Goal: Complete application form: Complete application form

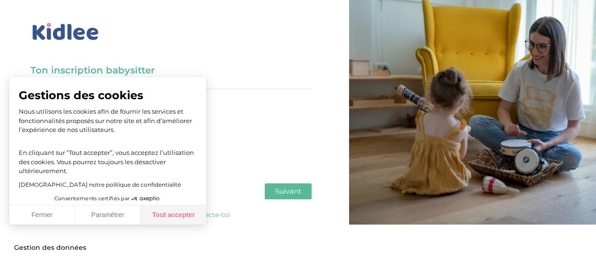
click at [189, 217] on button "Tout accepter" at bounding box center [173, 216] width 66 height 20
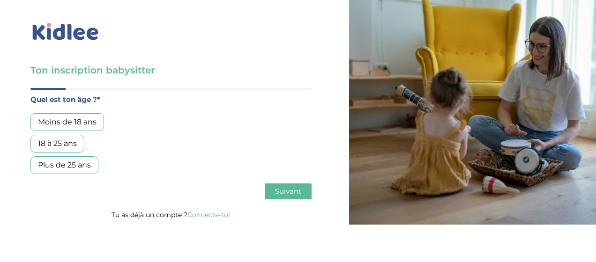
click at [61, 148] on div "18 à 25 ans" at bounding box center [57, 144] width 54 height 18
click at [280, 190] on span "Suivant" at bounding box center [288, 191] width 26 height 9
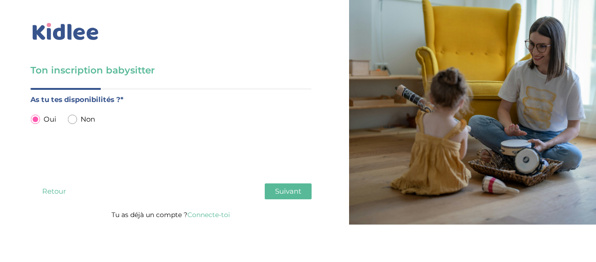
click at [276, 187] on span "Suivant" at bounding box center [288, 191] width 26 height 9
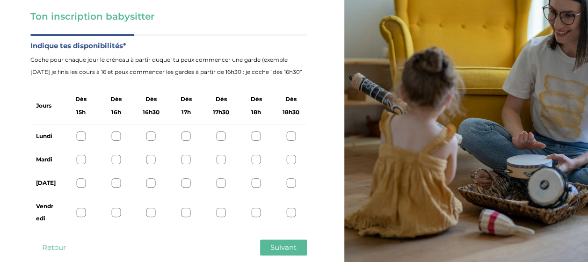
scroll to position [74, 0]
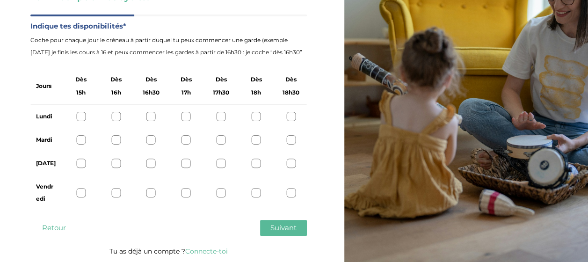
click at [80, 121] on div at bounding box center [80, 116] width 9 height 9
click at [81, 143] on div at bounding box center [80, 139] width 9 height 9
click at [80, 164] on div at bounding box center [80, 163] width 9 height 9
click at [79, 191] on div at bounding box center [80, 192] width 9 height 9
click at [117, 194] on div at bounding box center [115, 192] width 9 height 9
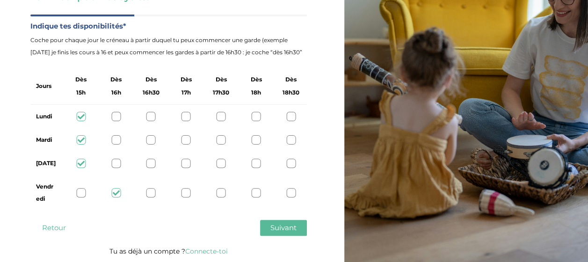
click at [117, 161] on div at bounding box center [115, 163] width 9 height 9
click at [118, 142] on div at bounding box center [115, 139] width 9 height 9
click at [116, 117] on div at bounding box center [115, 116] width 9 height 9
drag, startPoint x: 151, startPoint y: 113, endPoint x: 152, endPoint y: 139, distance: 25.3
click at [152, 139] on div "Jours Dès 15h Dès 16h Dès 16h30 Dès 17h Dès 17h30 Dès 18h Dès 18h30 Lundi Mardi…" at bounding box center [168, 139] width 277 height 143
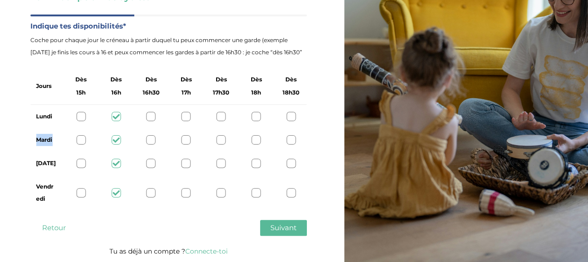
click at [152, 139] on div at bounding box center [151, 139] width 9 height 9
click at [152, 159] on div at bounding box center [151, 163] width 9 height 9
click at [150, 192] on div at bounding box center [151, 192] width 9 height 9
click at [115, 165] on div at bounding box center [115, 163] width 9 height 9
click at [77, 114] on div at bounding box center [80, 116] width 9 height 9
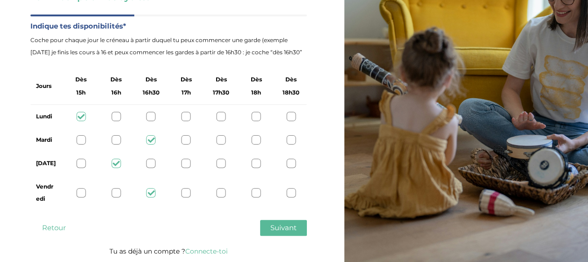
click at [81, 136] on div at bounding box center [80, 139] width 9 height 9
click at [80, 162] on div at bounding box center [80, 163] width 9 height 9
click at [79, 194] on div at bounding box center [80, 192] width 9 height 9
click at [286, 233] on button "Suivant" at bounding box center [283, 228] width 47 height 16
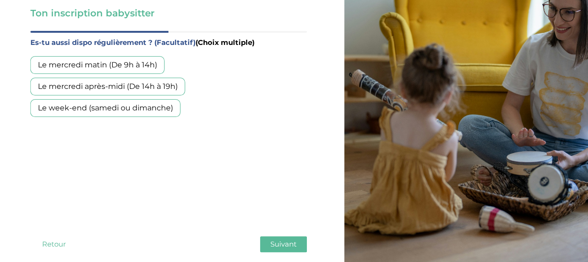
scroll to position [55, 0]
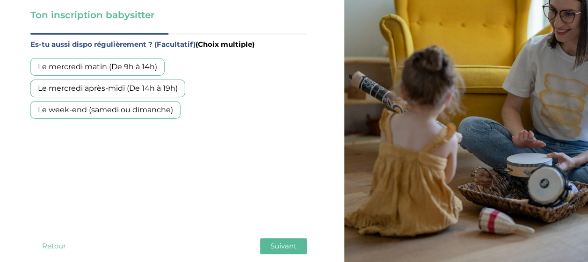
click at [147, 69] on div "Le mercredi matin (De 9h à 14h)" at bounding box center [97, 67] width 134 height 18
click at [152, 91] on div "Le mercredi après-midi (De 14h à 19h)" at bounding box center [107, 89] width 155 height 18
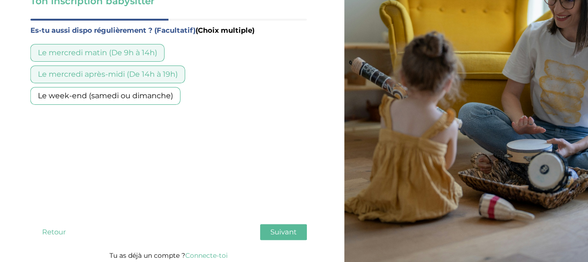
scroll to position [70, 0]
click at [160, 94] on div "Le week-end (samedi ou dimanche)" at bounding box center [105, 96] width 150 height 18
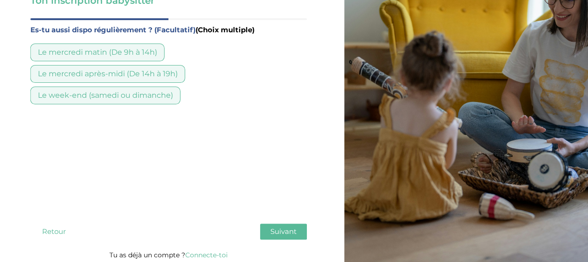
click at [286, 240] on div "Quel est ton âge ?* Moins de 18 ans 18 à 25 ans Plus de 25 ans As tu tes dispon…" at bounding box center [168, 133] width 277 height 231
click at [284, 237] on button "Suivant" at bounding box center [283, 232] width 47 height 16
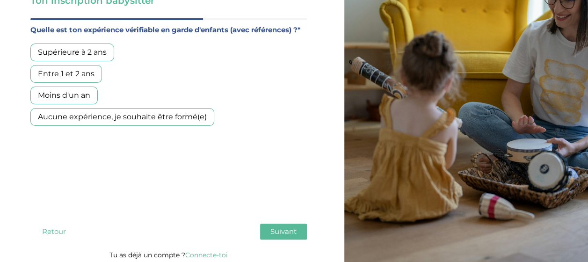
click at [88, 75] on div "Entre 1 et 2 ans" at bounding box center [66, 74] width 72 height 18
click at [275, 234] on span "Suivant" at bounding box center [284, 231] width 26 height 9
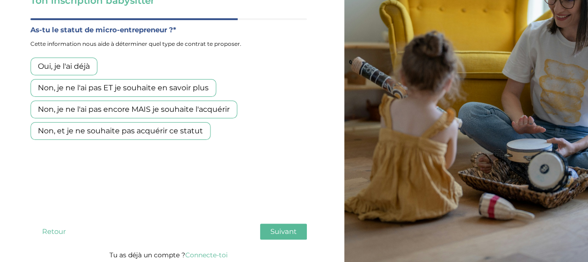
click at [196, 84] on div "Non, je ne l'ai pas ET je souhaite en savoir plus" at bounding box center [123, 88] width 186 height 18
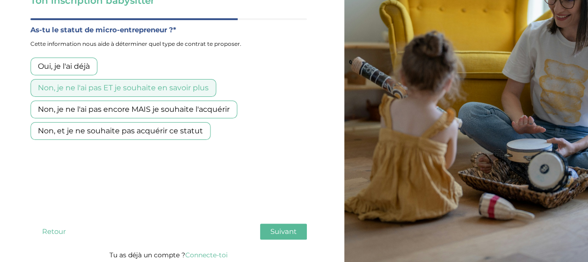
click at [271, 231] on span "Suivant" at bounding box center [284, 231] width 26 height 9
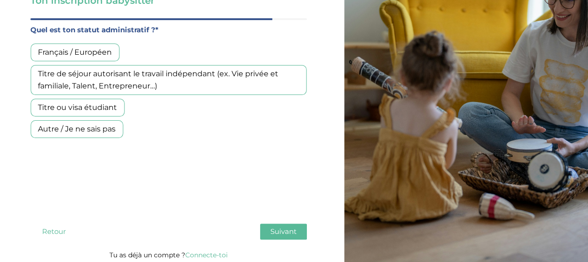
click at [88, 52] on div "Français / Européen" at bounding box center [74, 53] width 89 height 18
click at [279, 231] on span "Suivant" at bounding box center [284, 231] width 26 height 9
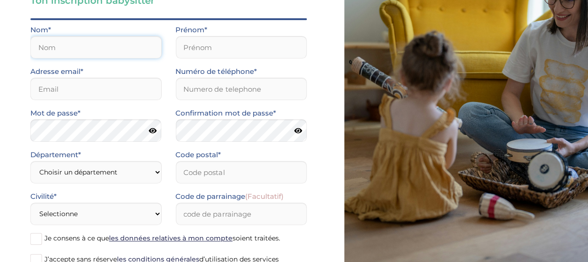
click at [100, 40] on input "text" at bounding box center [95, 47] width 131 height 22
type input "Guichet"
type input "Delphine"
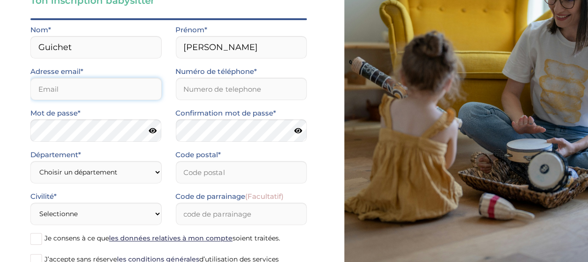
type input "fguichet1999@gmail.com"
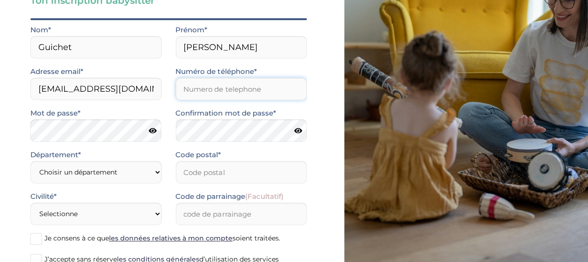
type input "0786780595"
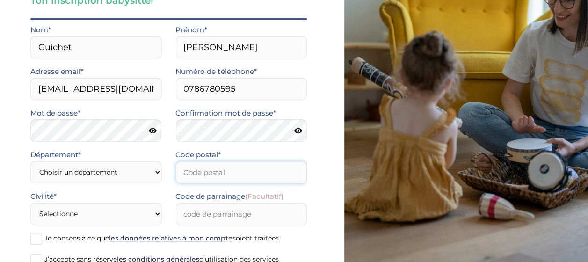
type input "93170"
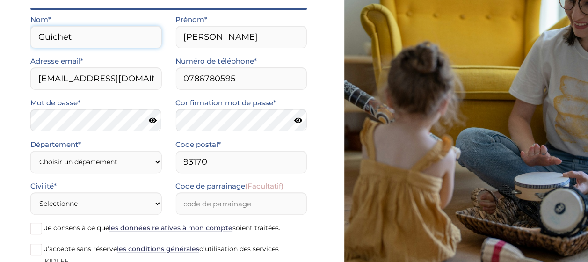
scroll to position [81, 0]
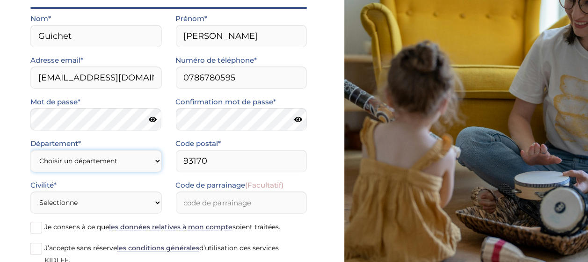
click at [158, 161] on select "Choisir un département Paris (75) Hauts-de-Seine (92) Yvelines (78) Val-de-Marn…" at bounding box center [95, 161] width 131 height 22
select select "93"
click at [30, 150] on select "Choisir un département Paris (75) Hauts-de-Seine (92) Yvelines (78) Val-de-Marn…" at bounding box center [95, 161] width 131 height 22
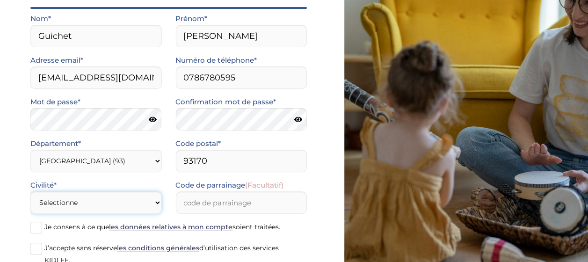
click at [114, 203] on select "Selectionne Mr Mme" at bounding box center [95, 202] width 131 height 22
select select "1"
click at [30, 191] on select "Selectionne Mr Mme" at bounding box center [95, 202] width 131 height 22
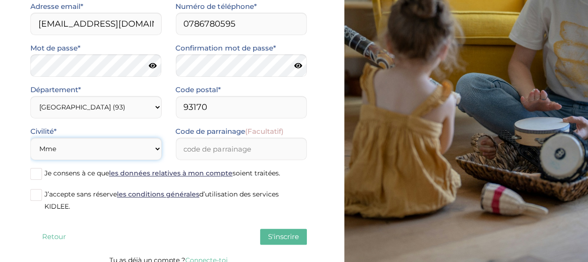
scroll to position [135, 0]
click at [33, 168] on span at bounding box center [36, 174] width 12 height 12
click at [0, 0] on input "Je consens à ce que les données relatives à mon compte soient traitées." at bounding box center [0, 0] width 0 height 0
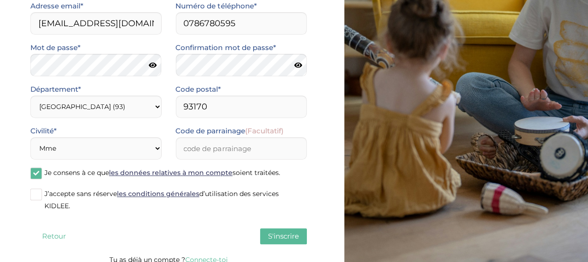
click at [36, 195] on span at bounding box center [36, 195] width 12 height 12
click at [0, 0] on input "J’accepte sans réserve les conditions générales d’utilisation des services KIDL…" at bounding box center [0, 0] width 0 height 0
click at [273, 241] on span "S'inscrire" at bounding box center [283, 236] width 31 height 9
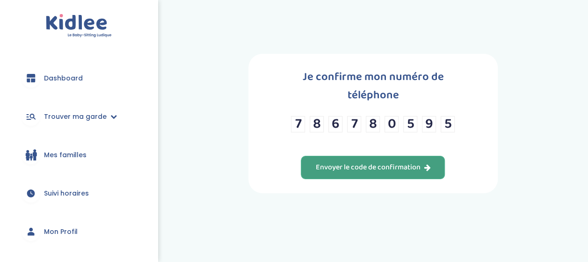
click at [356, 162] on div "Envoyer le code de confirmation" at bounding box center [373, 167] width 115 height 11
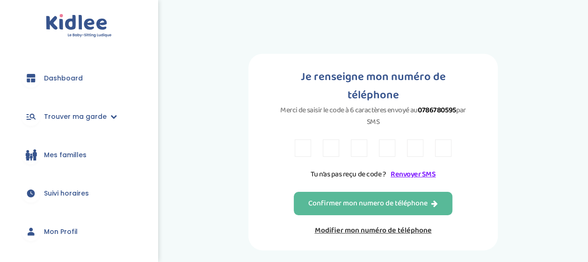
click at [309, 147] on input "text" at bounding box center [303, 148] width 16 height 17
type input "7"
type input "P"
type input "J"
type input "p"
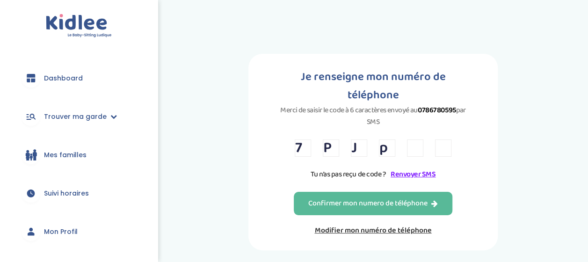
type input "T"
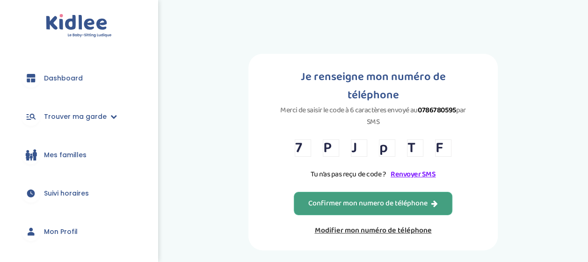
type input "F"
click at [316, 212] on button "Confirmer mon numero de téléphone" at bounding box center [373, 203] width 159 height 23
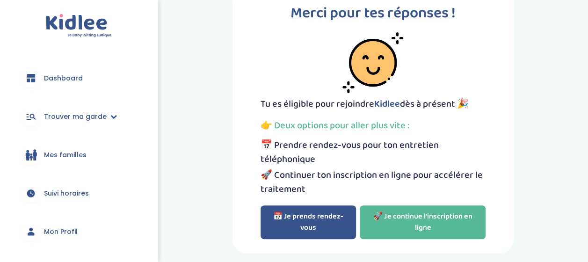
scroll to position [34, 0]
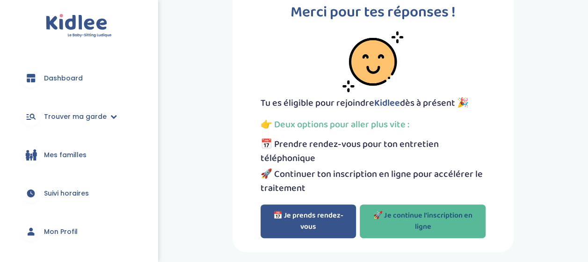
click at [443, 224] on link "🚀 Je continue l'inscription en ligne" at bounding box center [423, 222] width 126 height 34
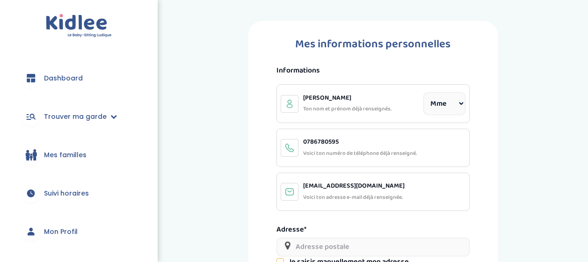
select select "1"
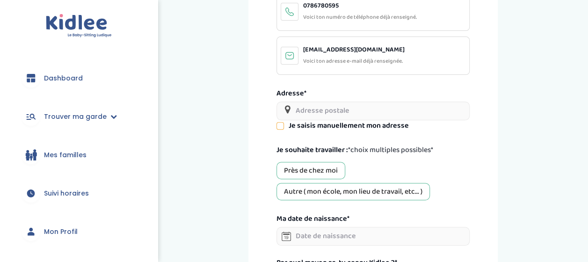
scroll to position [153, 0]
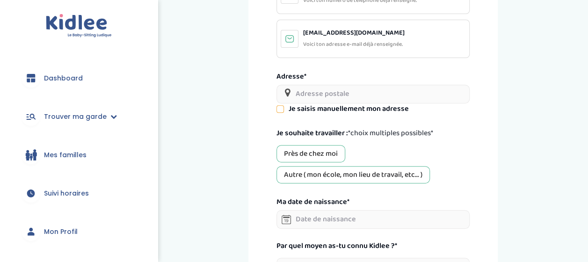
click at [313, 94] on input "text" at bounding box center [373, 94] width 193 height 19
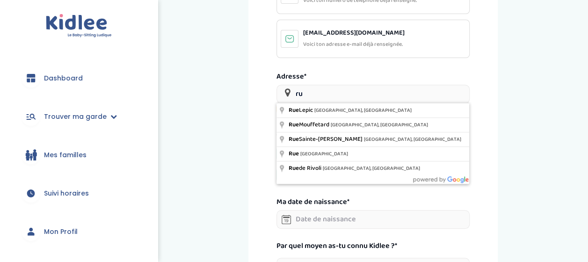
type input "r"
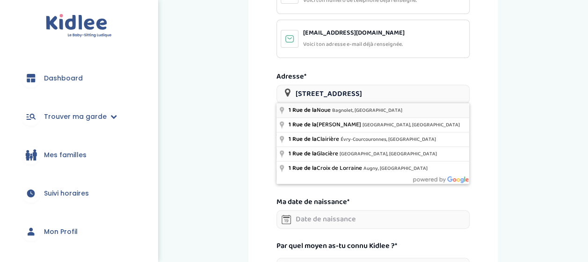
type input "1 Rue de la Noue, Bagnolet, France"
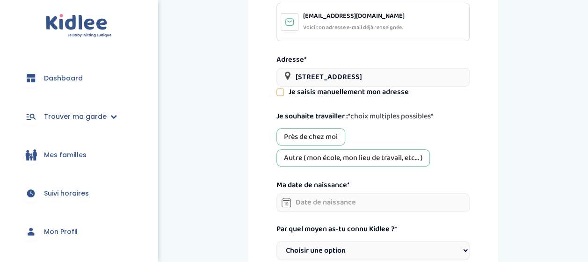
scroll to position [173, 0]
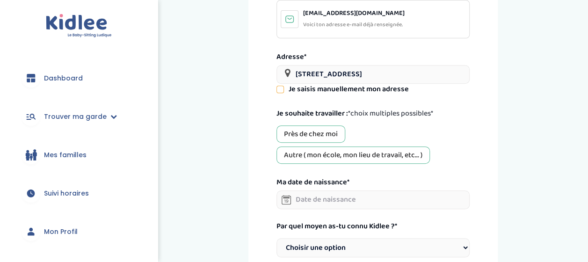
click at [329, 133] on div "Près de chez moi" at bounding box center [311, 133] width 69 height 17
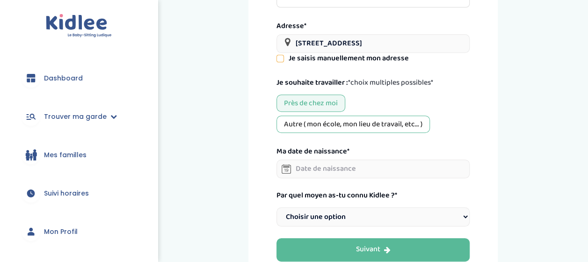
scroll to position [206, 0]
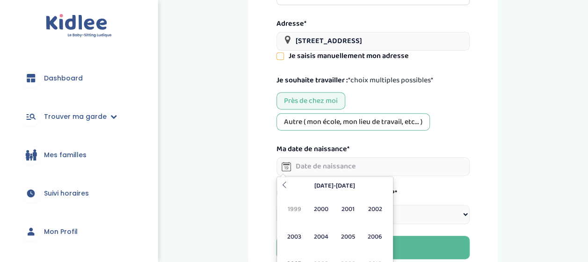
click at [353, 167] on input "text" at bounding box center [373, 166] width 193 height 19
click at [372, 209] on span "2002" at bounding box center [375, 209] width 25 height 25
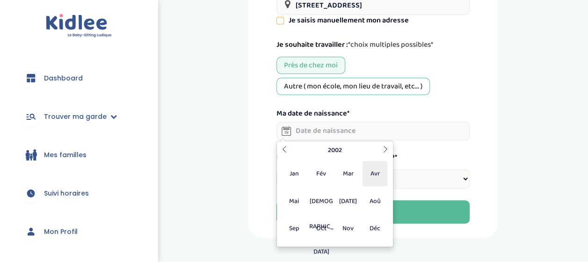
scroll to position [243, 0]
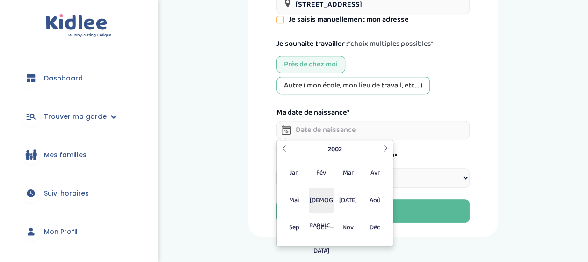
click at [331, 204] on span "Jui" at bounding box center [321, 200] width 25 height 25
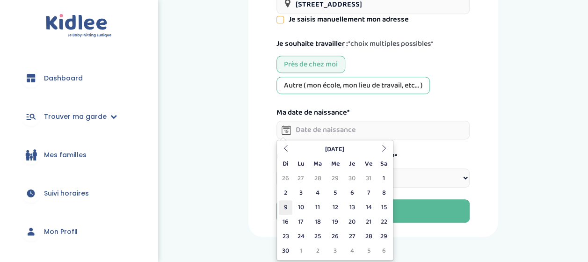
click at [288, 206] on td "9" at bounding box center [286, 207] width 14 height 15
type input "09-06-2002"
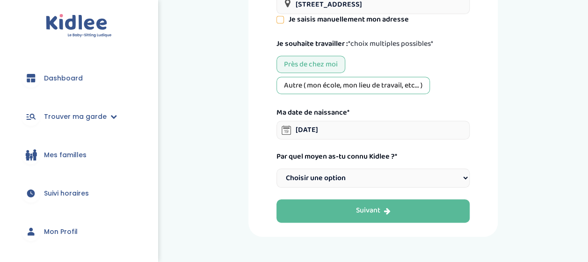
click at [353, 176] on select "Choisir une option Bouche à Oreille Google Plateforme Gens de confiance Faceboo…" at bounding box center [373, 178] width 193 height 19
select select "50"
click at [277, 169] on select "Choisir une option Bouche à Oreille Google Plateforme Gens de confiance Faceboo…" at bounding box center [373, 178] width 193 height 19
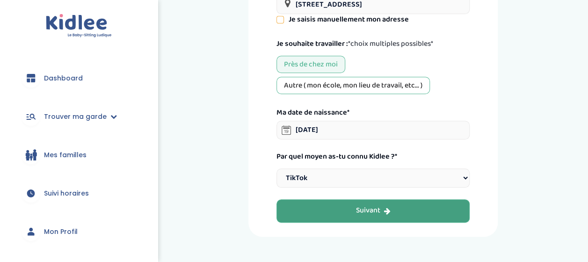
click at [371, 221] on button "Suivant" at bounding box center [373, 210] width 193 height 23
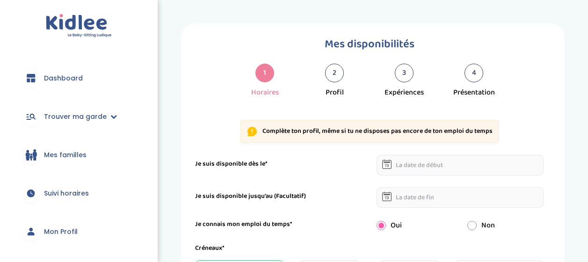
select select "1"
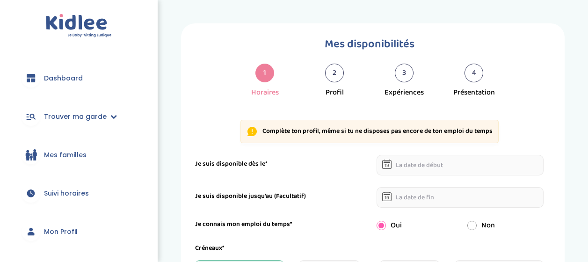
select select "1"
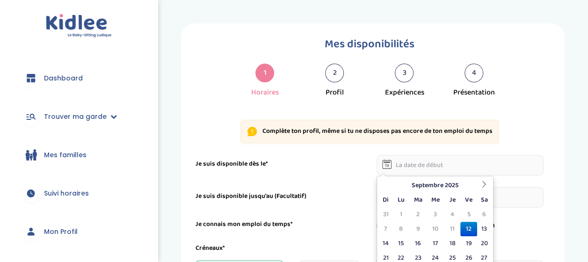
click at [421, 166] on input "text" at bounding box center [461, 165] width 168 height 21
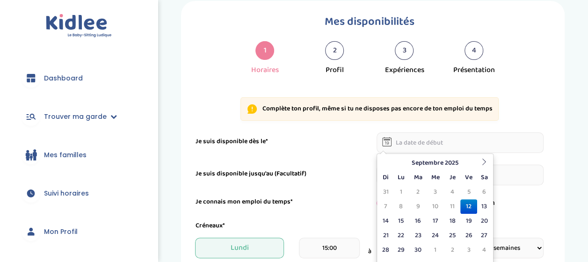
scroll to position [51, 0]
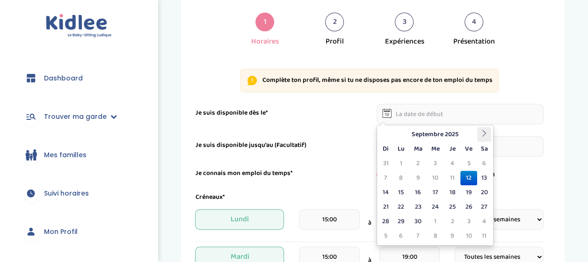
click at [478, 134] on th at bounding box center [485, 134] width 14 height 15
click at [397, 174] on td "6" at bounding box center [401, 178] width 16 height 15
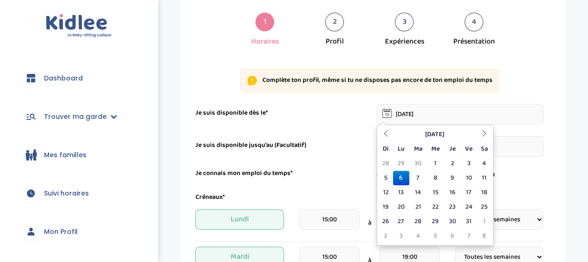
click at [441, 116] on input "06-10-2025" at bounding box center [461, 114] width 168 height 21
click at [435, 178] on td "8" at bounding box center [435, 178] width 17 height 15
type input "[DATE]"
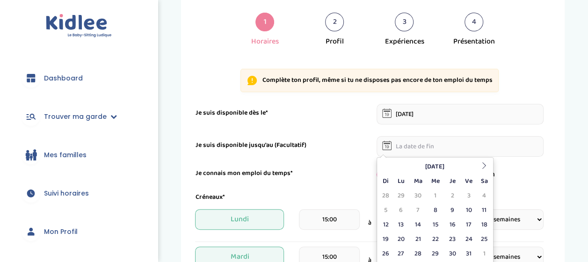
click at [427, 150] on input "text" at bounding box center [461, 146] width 168 height 21
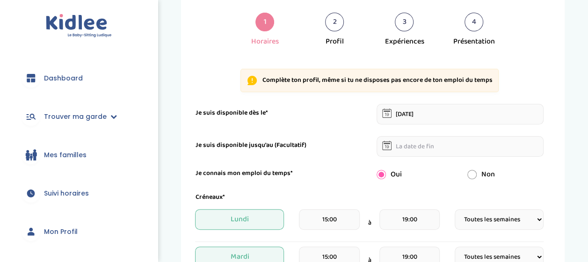
click at [524, 169] on div "Non" at bounding box center [506, 174] width 91 height 11
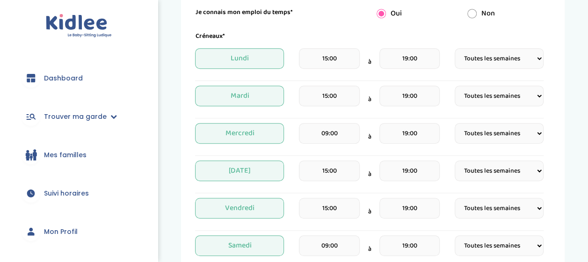
scroll to position [213, 0]
click at [350, 57] on input "15:00" at bounding box center [329, 58] width 60 height 21
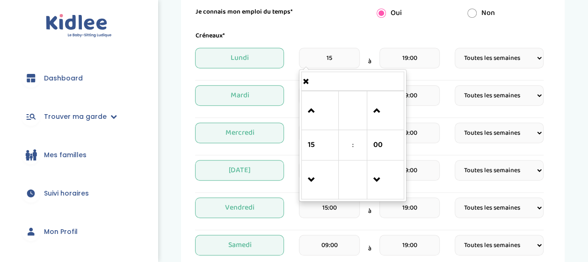
type input "1"
type input "08:00"
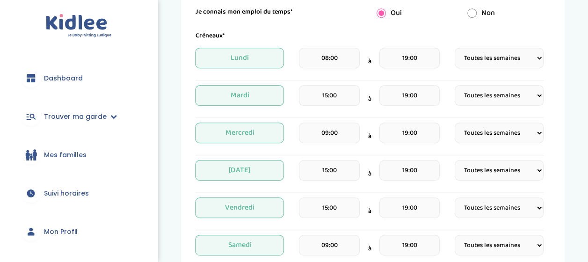
click at [350, 18] on div "Je connais mon emploi du temps* Oui Non" at bounding box center [369, 13] width 363 height 12
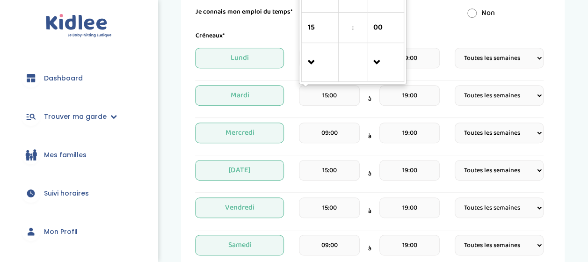
click at [336, 103] on input "15:00" at bounding box center [329, 95] width 60 height 21
type input "1"
type input "08:00"
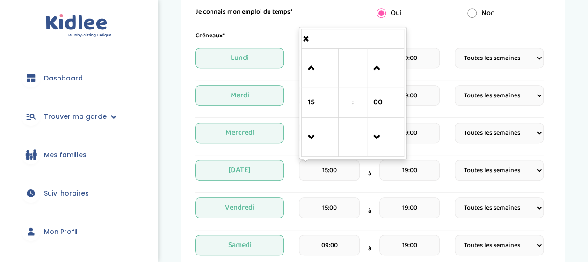
click at [345, 171] on input "15:00" at bounding box center [329, 170] width 60 height 21
type input "1"
type input "08:00"
click at [346, 206] on input "15:00" at bounding box center [329, 208] width 60 height 21
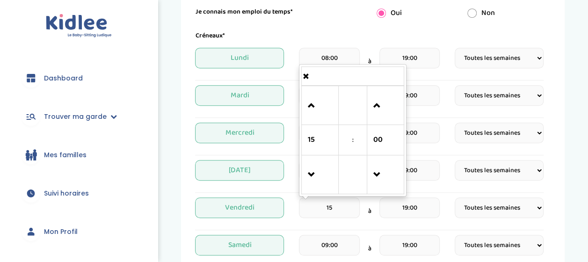
type input "1"
type input "08:00"
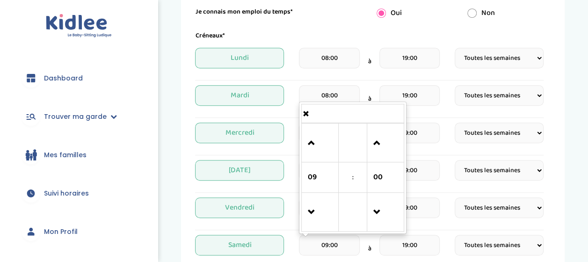
click at [347, 242] on input "09:00" at bounding box center [329, 245] width 60 height 21
type input "0"
type input "08:00"
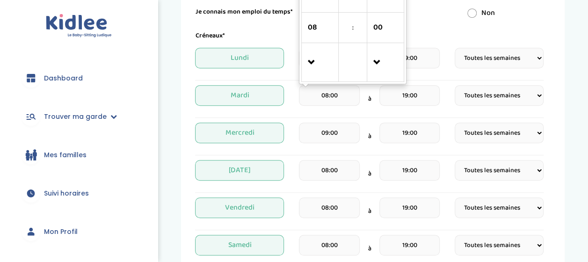
click at [350, 89] on input "08:00" at bounding box center [329, 95] width 60 height 21
click at [343, 131] on input "09:00" at bounding box center [329, 133] width 60 height 21
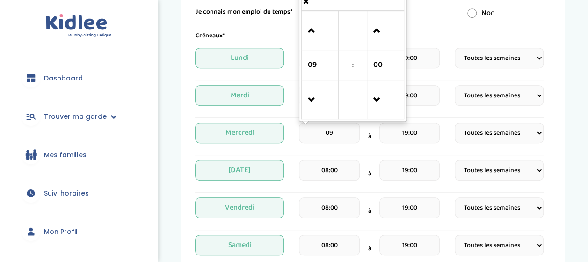
type input "0"
type input "_"
type input "08:00"
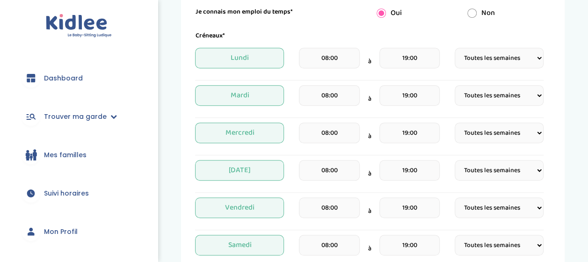
click at [559, 95] on div "Mes disponibilités 1 Horaires 2 Profil 3 Expériences 4 Présentation Indique nou…" at bounding box center [373, 150] width 384 height 678
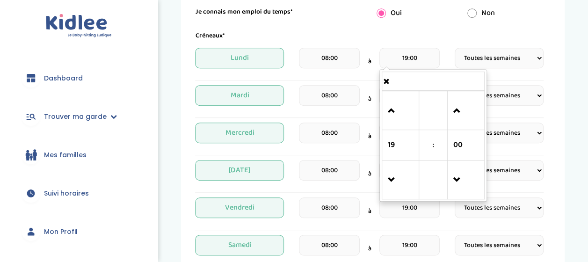
click at [417, 60] on input "19:00" at bounding box center [410, 58] width 60 height 21
click at [397, 108] on span at bounding box center [400, 110] width 25 height 25
type input "22:00"
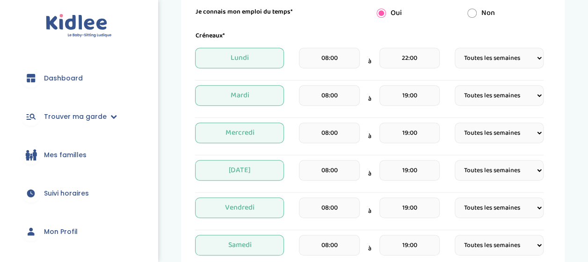
click at [580, 106] on div "Mes disponibilités 1 Horaires 2 Profil 3 Expériences 4 Présentation Indique nou…" at bounding box center [373, 150] width 416 height 678
click at [401, 91] on input "19:00" at bounding box center [410, 95] width 60 height 21
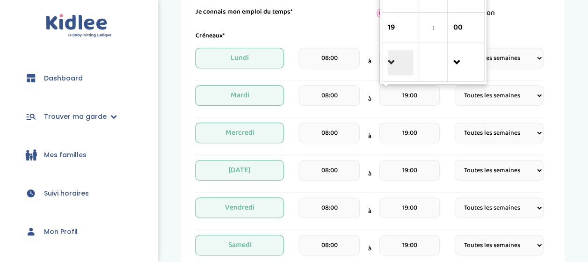
scroll to position [166, 0]
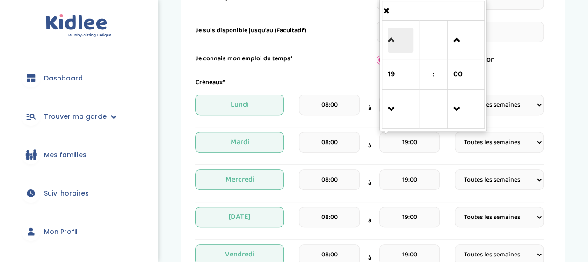
click at [395, 44] on span at bounding box center [400, 40] width 25 height 25
type input "22:00"
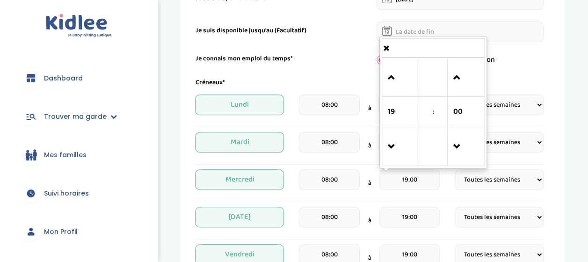
click at [405, 177] on input "19:00" at bounding box center [410, 179] width 60 height 21
click at [393, 81] on span at bounding box center [400, 77] width 25 height 25
type input "22:00"
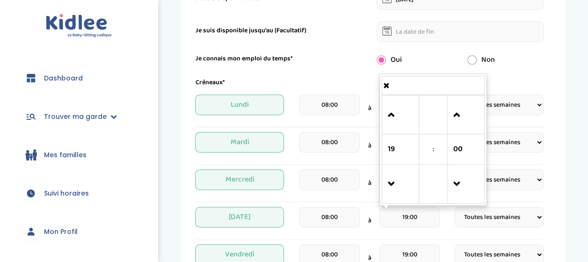
click at [398, 216] on input "19:00" at bounding box center [410, 217] width 60 height 21
click at [390, 117] on span at bounding box center [400, 115] width 25 height 25
type input "22:00"
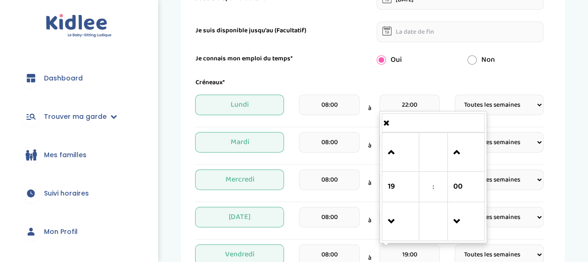
click at [396, 256] on input "19:00" at bounding box center [410, 254] width 60 height 21
click at [390, 156] on span at bounding box center [400, 152] width 25 height 25
type input "22:00"
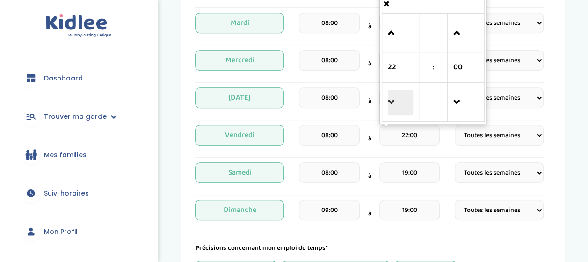
scroll to position [286, 0]
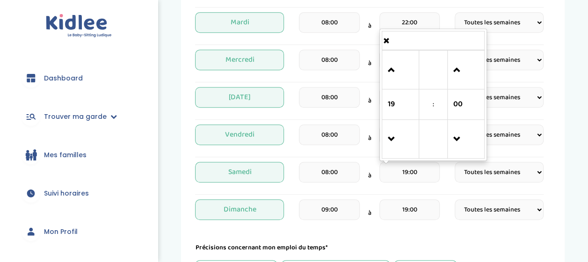
click at [405, 168] on input "19:00" at bounding box center [410, 172] width 60 height 21
click at [393, 80] on span at bounding box center [400, 70] width 25 height 25
type input "22:00"
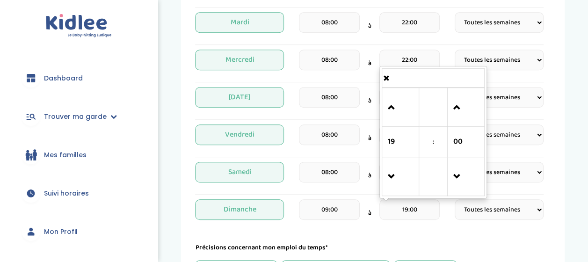
click at [402, 206] on input "19:00" at bounding box center [410, 209] width 60 height 21
click at [392, 110] on span at bounding box center [400, 107] width 25 height 25
type input "22:00"
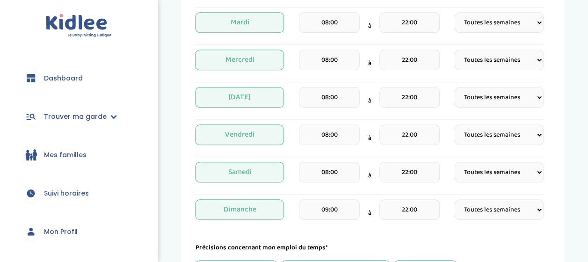
click at [379, 233] on form "Je suis disponible dès le* 08-10-2025 Je suis disponible jusqu'au (Facultatif) …" at bounding box center [369, 116] width 349 height 495
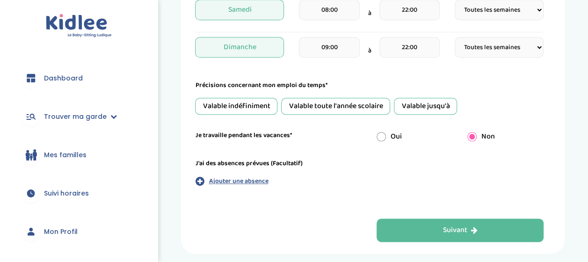
scroll to position [449, 0]
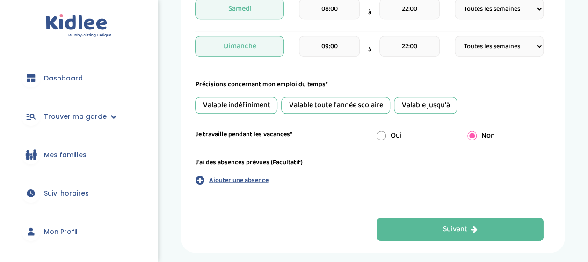
click at [353, 107] on div "Valable toute l'année scolaire" at bounding box center [335, 105] width 109 height 17
click at [385, 131] on input "radio" at bounding box center [381, 135] width 9 height 9
radio input "true"
radio input "false"
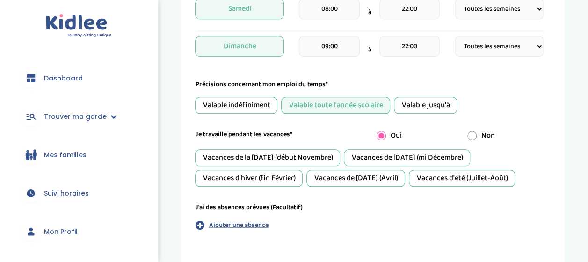
click at [328, 154] on div "Vacances de la [DATE] (début Novembre)" at bounding box center [267, 157] width 145 height 17
click at [373, 159] on div "Vacances de [DATE] (mi Décembre)" at bounding box center [407, 157] width 126 height 17
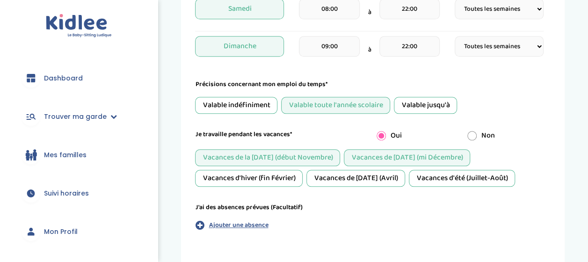
click at [369, 180] on div "Vacances de [DATE] (Avril)" at bounding box center [356, 178] width 99 height 17
click at [285, 177] on div "Vacances d'hiver (fin Février)" at bounding box center [249, 178] width 108 height 17
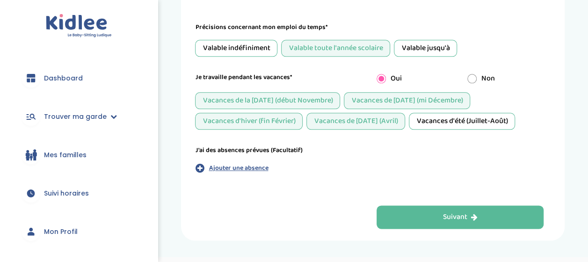
scroll to position [529, 0]
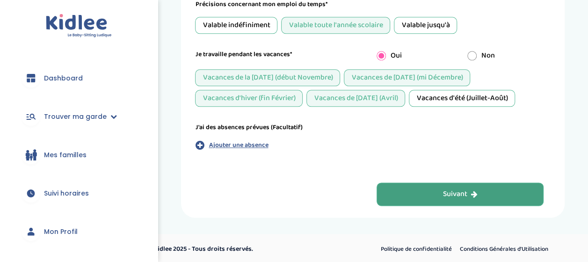
click at [430, 191] on button "Suivant" at bounding box center [461, 194] width 168 height 23
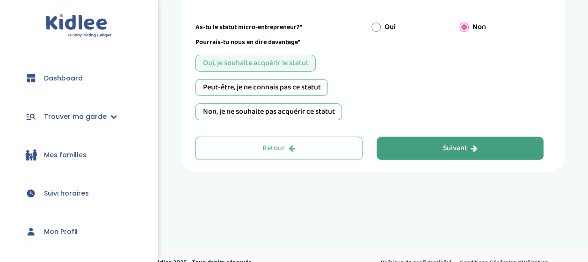
scroll to position [35, 0]
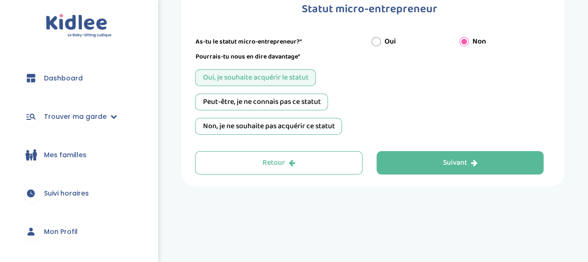
click at [321, 101] on div "Peut-être, je ne connais pas ce statut" at bounding box center [261, 102] width 133 height 17
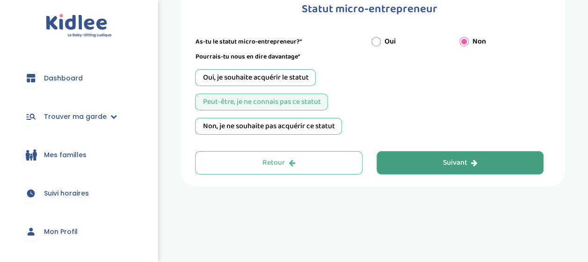
click at [427, 165] on button "Suivant" at bounding box center [461, 162] width 168 height 23
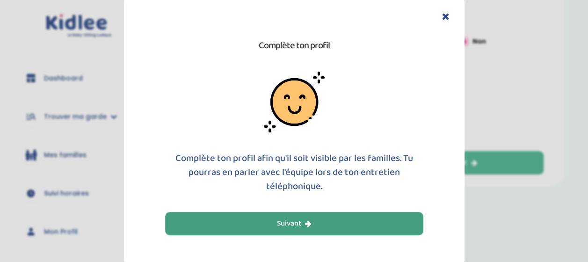
click at [382, 222] on button "Suivant" at bounding box center [294, 223] width 258 height 23
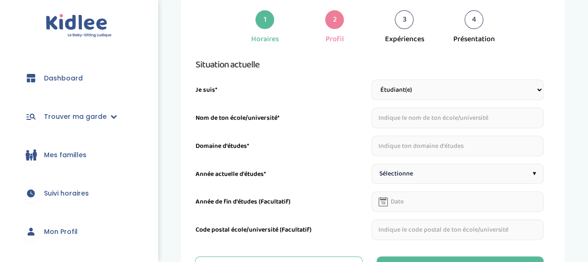
click at [489, 87] on select "Étudiant(e) Salarié Professionnel(le) de la petite enfance Retraité(e) En reche…" at bounding box center [458, 90] width 173 height 21
click at [344, 115] on div "Nom de ton école/université*" at bounding box center [281, 120] width 173 height 15
click at [419, 114] on input "text" at bounding box center [458, 118] width 173 height 21
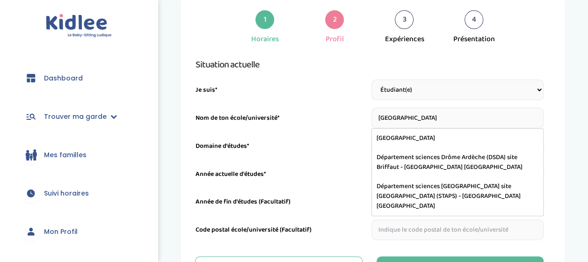
type input "[GEOGRAPHIC_DATA]"
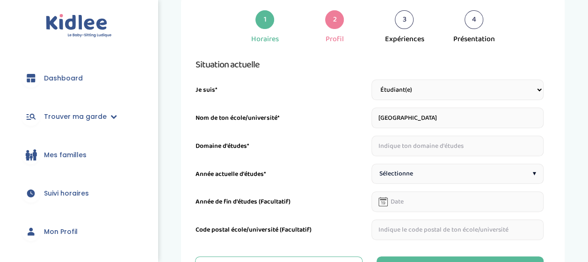
click at [564, 127] on div "1 Horaires 2 Profil 3 Expériences 4 Présentation Indique nous ta situation admi…" at bounding box center [373, 139] width 384 height 303
click at [489, 145] on input "text" at bounding box center [458, 146] width 173 height 21
type input "Coopération internationale"
click at [491, 180] on div "Sélectionne ▾" at bounding box center [458, 174] width 173 height 20
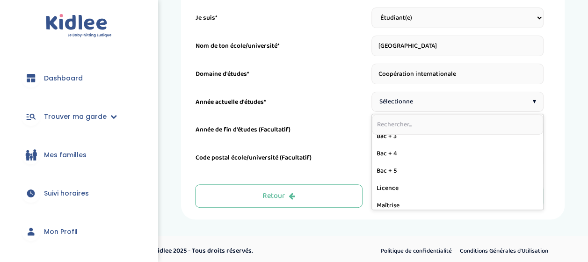
scroll to position [165, 0]
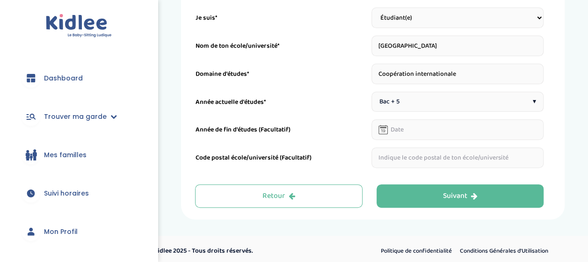
click at [533, 99] on span "▾" at bounding box center [534, 102] width 3 height 10
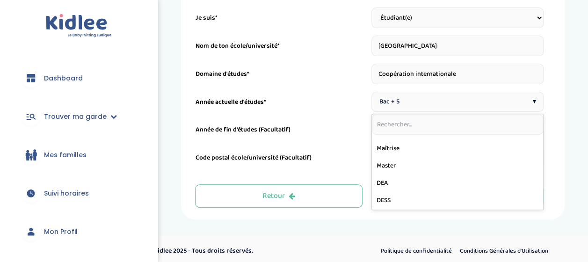
scroll to position [233, 0]
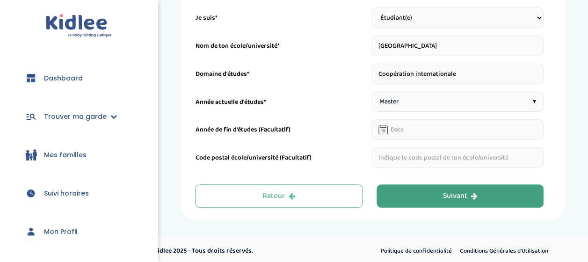
click at [483, 195] on button "Suivant" at bounding box center [461, 195] width 168 height 23
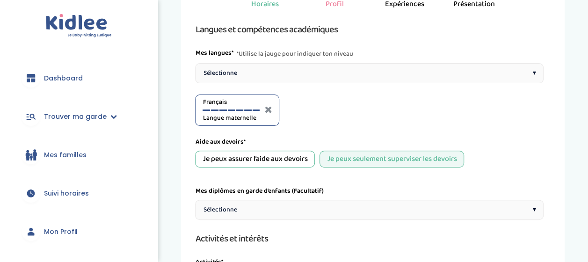
scroll to position [72, 0]
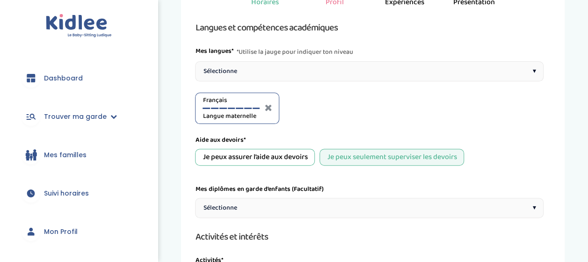
click at [372, 68] on div "Sélectionne ▾" at bounding box center [369, 71] width 349 height 20
click at [336, 109] on div "Anglais A1" at bounding box center [320, 109] width 57 height 26
click at [337, 108] on div at bounding box center [336, 108] width 7 height 1
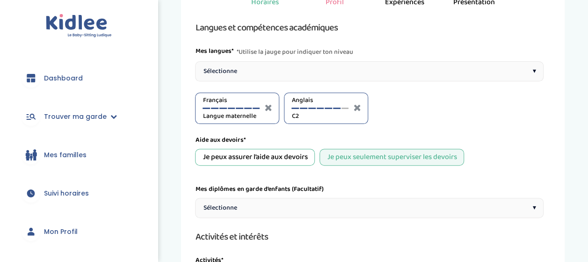
click at [392, 112] on div "Français Langue maternelle Anglais C2" at bounding box center [369, 108] width 349 height 31
click at [467, 79] on div "Sélectionne ▾" at bounding box center [369, 71] width 349 height 20
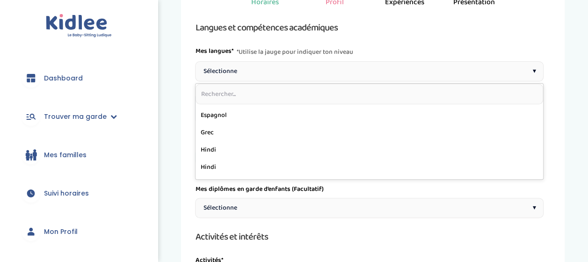
scroll to position [122, 0]
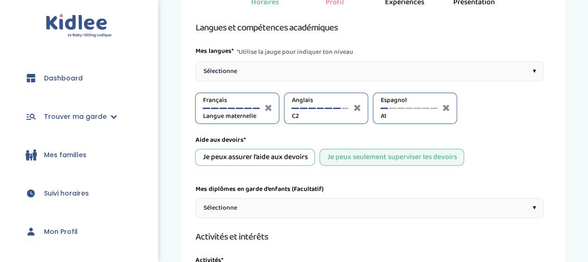
click at [427, 109] on div "Espagnol A1" at bounding box center [409, 109] width 57 height 26
click at [426, 108] on div at bounding box center [425, 108] width 7 height 1
click at [419, 108] on div at bounding box center [417, 108] width 7 height 1
click at [466, 133] on div "Langues et compétences académiques Mes langues* *Utilise la jauge pour indiquer…" at bounding box center [369, 262] width 349 height 485
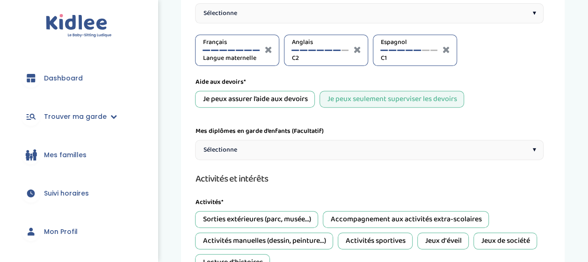
scroll to position [139, 0]
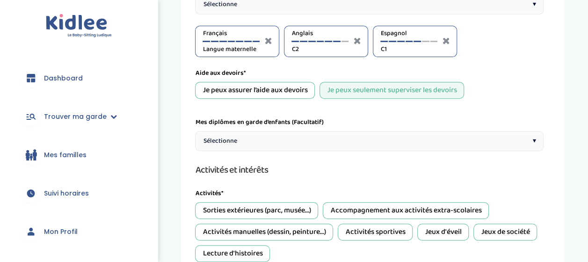
click at [265, 87] on div "Je peux assurer l’aide aux devoirs" at bounding box center [255, 90] width 120 height 17
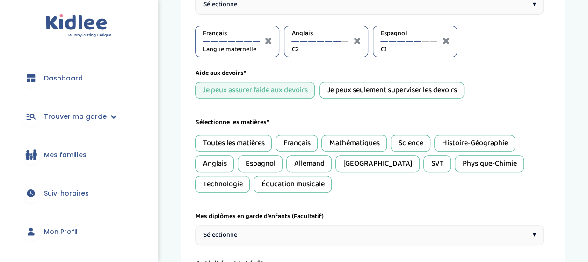
scroll to position [165, 0]
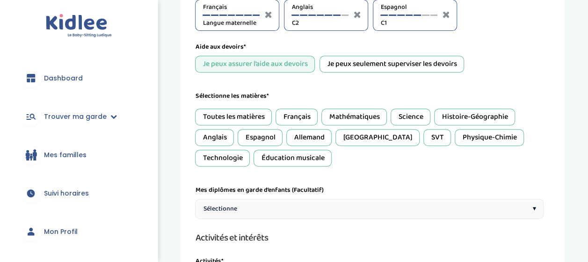
click at [296, 110] on div "Français" at bounding box center [297, 117] width 42 height 17
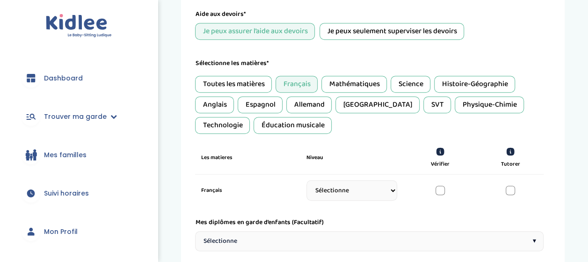
scroll to position [203, 0]
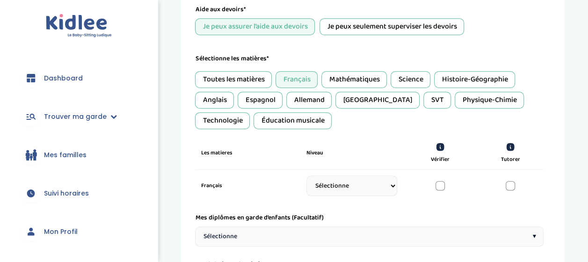
click at [376, 186] on select "Sélectionne CP CE1 CE2 CM1 CM2 6eme 5eme 4eme 3eme Seconde Prémière Terminale" at bounding box center [352, 186] width 91 height 21
select select "5eme"
click at [307, 178] on select "Sélectionne CP CE1 CE2 CM1 CM2 6eme 5eme 4eme 3eme Seconde Prémière Terminale" at bounding box center [352, 186] width 91 height 21
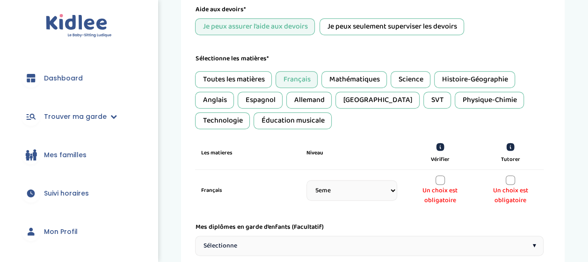
click at [439, 177] on div at bounding box center [440, 180] width 9 height 9
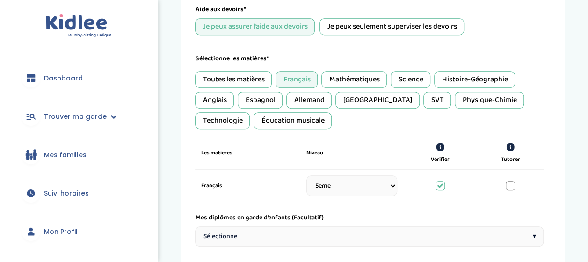
click at [349, 77] on div "Mathématiques" at bounding box center [355, 79] width 66 height 17
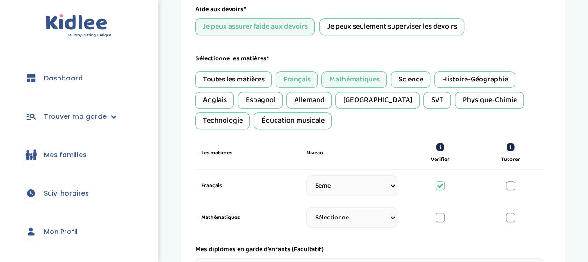
click at [388, 215] on select "Sélectionne CP CE1 CE2 CM1 CM2 6eme 5eme 4eme 3eme Seconde Prémière Terminale" at bounding box center [352, 217] width 91 height 21
select select "6eme"
click at [307, 210] on select "Sélectionne CP CE1 CE2 CM1 CM2 6eme 5eme 4eme 3eme Seconde Prémière Terminale" at bounding box center [352, 217] width 91 height 21
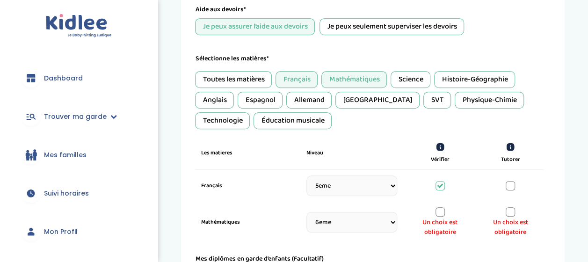
click at [442, 213] on div at bounding box center [440, 211] width 9 height 9
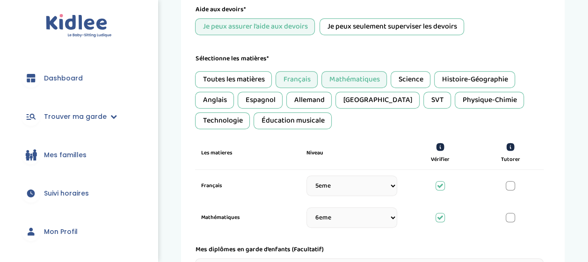
click at [482, 78] on div "Histoire-Géographie" at bounding box center [474, 79] width 81 height 17
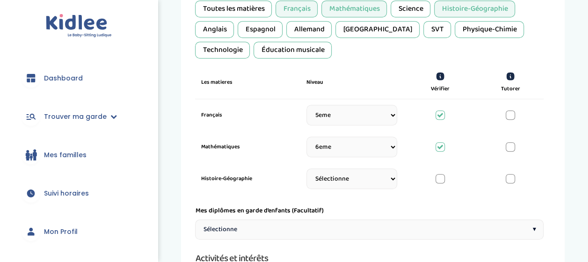
scroll to position [274, 0]
click at [394, 176] on select "Sélectionne CP CE1 CE2 CM1 CM2 6eme 5eme 4eme 3eme Seconde Prémière Terminale" at bounding box center [352, 178] width 91 height 21
select select "Terminale"
click at [307, 170] on select "Sélectionne CP CE1 CE2 CM1 CM2 6eme 5eme 4eme 3eme Seconde Prémière Terminale" at bounding box center [352, 178] width 91 height 21
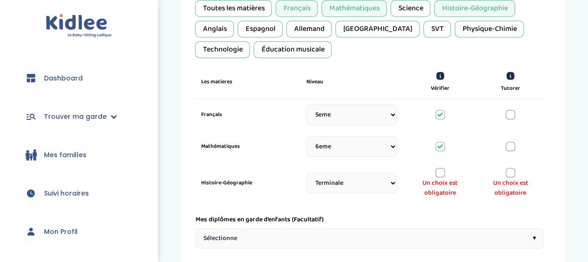
click at [441, 169] on div at bounding box center [440, 172] width 9 height 9
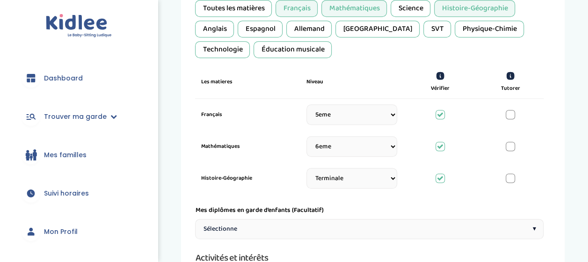
scroll to position [259, 0]
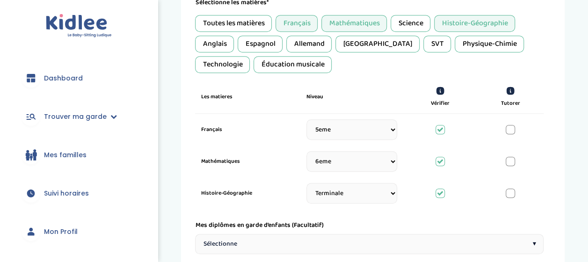
click at [227, 42] on div "Anglais" at bounding box center [214, 44] width 39 height 17
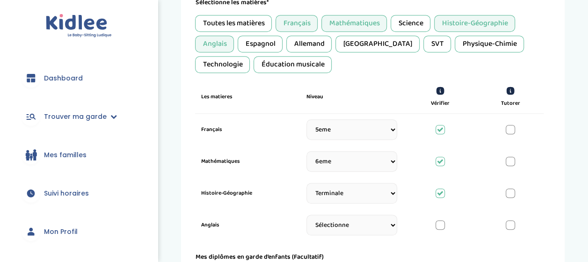
click at [259, 41] on div "Espagnol" at bounding box center [260, 44] width 45 height 17
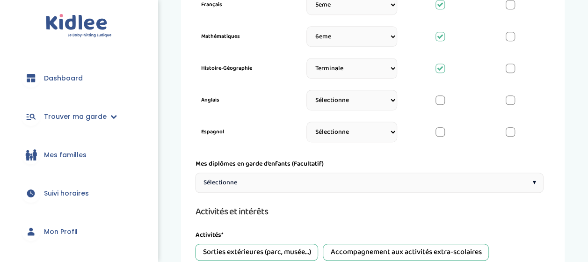
scroll to position [384, 0]
click at [391, 100] on select "Sélectionne CP CE1 CE2 CM1 CM2 6eme 5eme 4eme 3eme Seconde Prémière Terminale" at bounding box center [352, 99] width 91 height 21
select select "Terminale"
click at [307, 92] on select "Sélectionne CP CE1 CE2 CM1 CM2 6eme 5eme 4eme 3eme Seconde Prémière Terminale" at bounding box center [352, 99] width 91 height 21
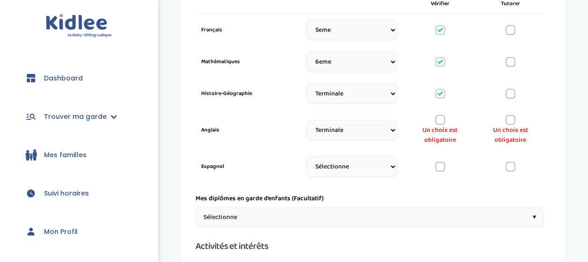
scroll to position [361, 0]
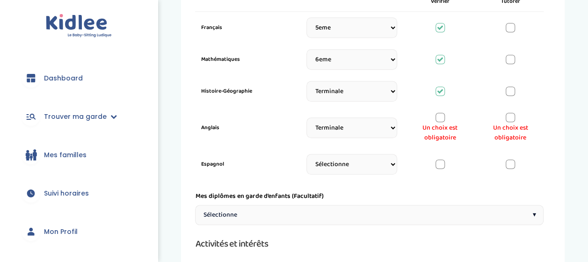
click at [441, 116] on div at bounding box center [440, 117] width 9 height 9
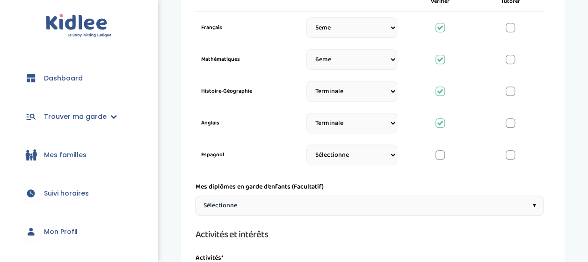
click at [390, 153] on select "Sélectionne CP CE1 CE2 CM1 CM2 6eme 5eme 4eme 3eme Seconde Prémière Terminale" at bounding box center [352, 155] width 91 height 21
select select "Terminale"
click at [307, 147] on select "Sélectionne CP CE1 CE2 CM1 CM2 6eme 5eme 4eme 3eme Seconde Prémière Terminale" at bounding box center [352, 155] width 91 height 21
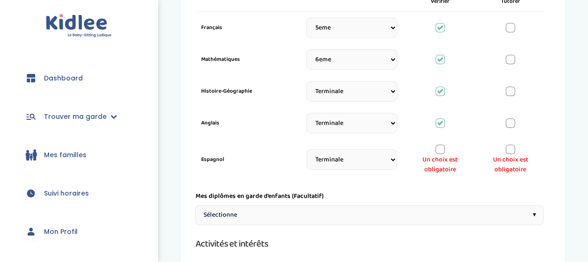
click at [440, 147] on div at bounding box center [440, 149] width 9 height 9
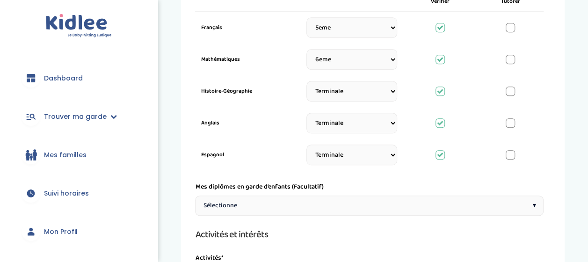
click at [394, 203] on div "Sélectionne ▾" at bounding box center [369, 206] width 349 height 20
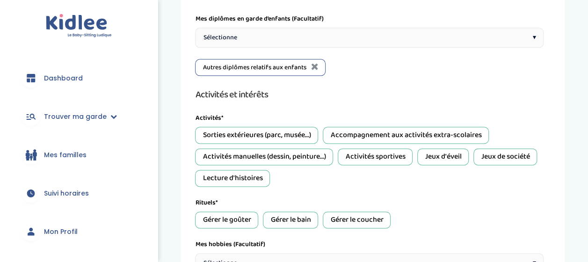
scroll to position [532, 0]
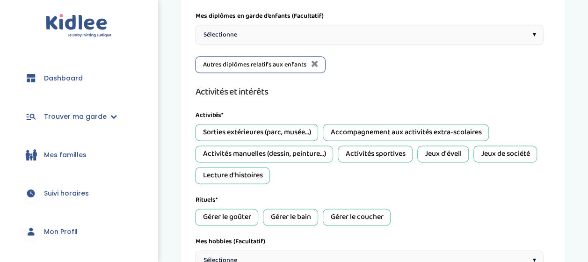
click at [309, 149] on div "Activités manuelles (dessin, peinture...)" at bounding box center [264, 154] width 138 height 17
click at [255, 172] on div "Lecture d'histoires" at bounding box center [232, 175] width 75 height 17
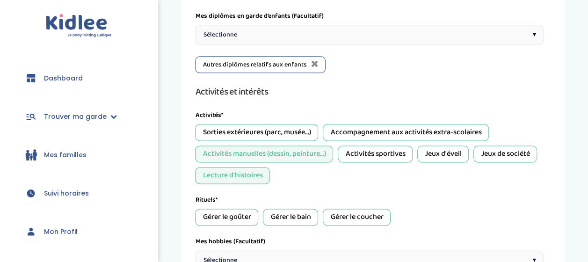
click at [369, 151] on div "Activités sportives" at bounding box center [375, 154] width 75 height 17
click at [400, 129] on div "Accompagnement aux activités extra-scolaires" at bounding box center [406, 132] width 166 height 17
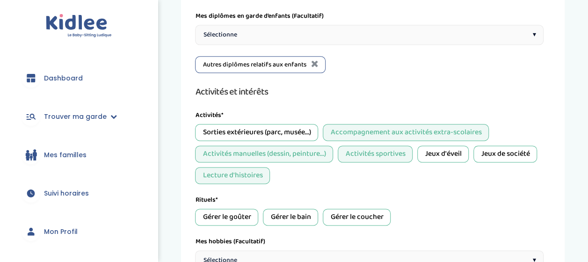
click at [442, 148] on div "Jeux d'éveil" at bounding box center [443, 154] width 51 height 17
click at [493, 150] on div "Jeux de société" at bounding box center [506, 154] width 64 height 17
click at [295, 127] on div "Sorties extérieures (parc, musée...)" at bounding box center [256, 132] width 123 height 17
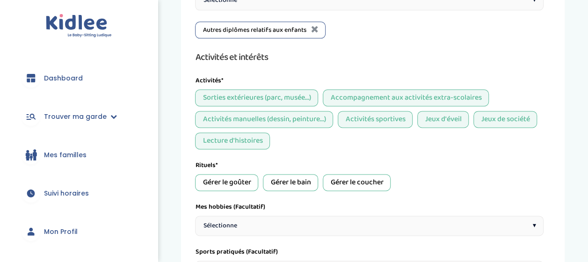
scroll to position [567, 0]
click at [228, 174] on div "Gérer le goûter" at bounding box center [226, 182] width 63 height 17
click at [287, 175] on div "Gérer le bain" at bounding box center [290, 182] width 55 height 17
click at [351, 180] on div "Gérer le coucher" at bounding box center [357, 182] width 68 height 17
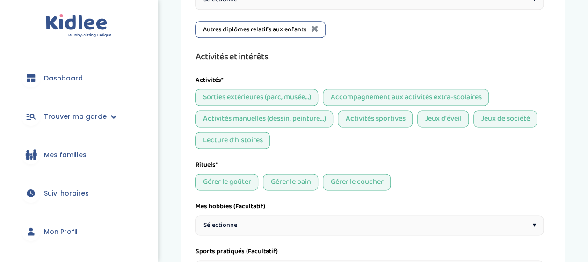
scroll to position [632, 0]
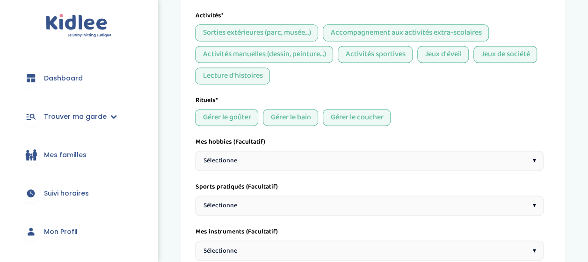
click at [349, 165] on div "Sélectionne ▾" at bounding box center [369, 161] width 349 height 20
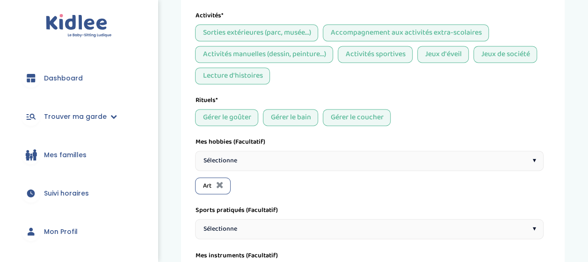
click at [349, 155] on div "Sélectionne ▾" at bounding box center [369, 161] width 349 height 20
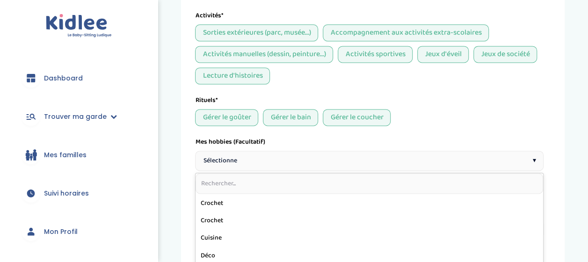
scroll to position [138, 0]
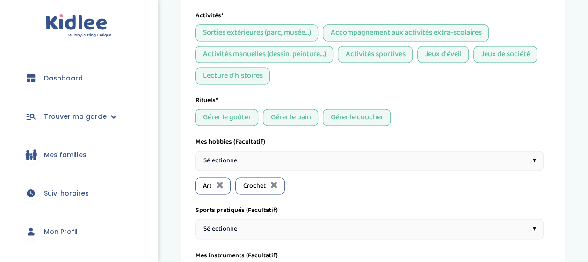
click at [382, 155] on div "Sélectionne ▾" at bounding box center [369, 161] width 349 height 20
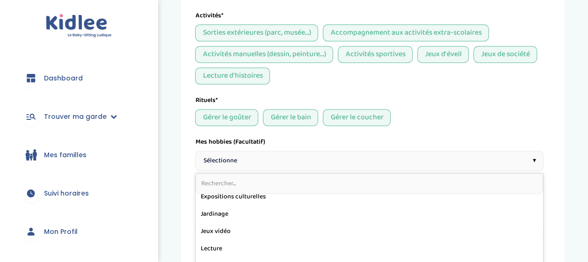
scroll to position [266, 0]
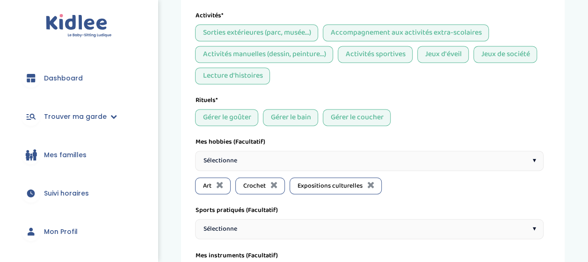
click at [395, 157] on div "Sélectionne ▾" at bounding box center [369, 161] width 349 height 20
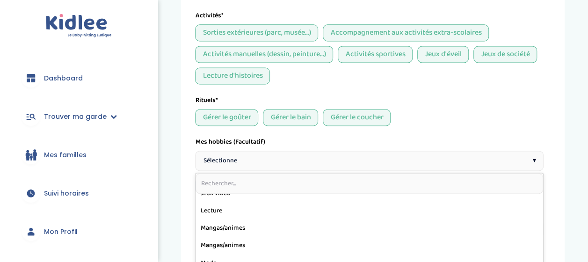
scroll to position [281, 0]
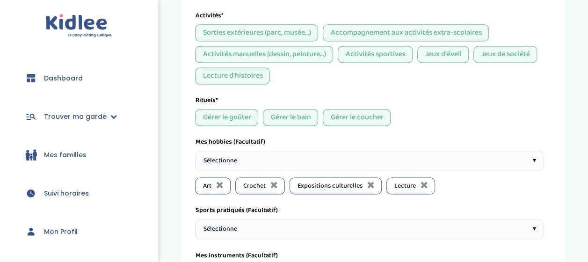
click at [398, 156] on div "Sélectionne ▾" at bounding box center [369, 161] width 349 height 20
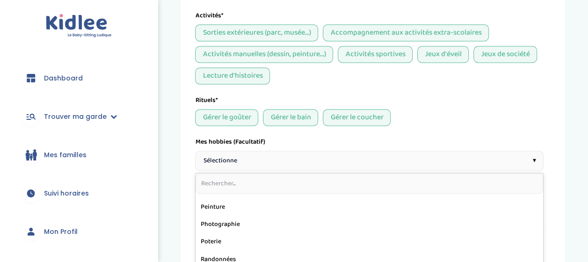
scroll to position [411, 0]
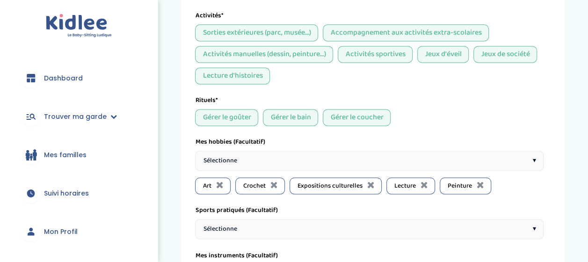
click at [385, 164] on div "Sélectionne ▾" at bounding box center [369, 161] width 349 height 20
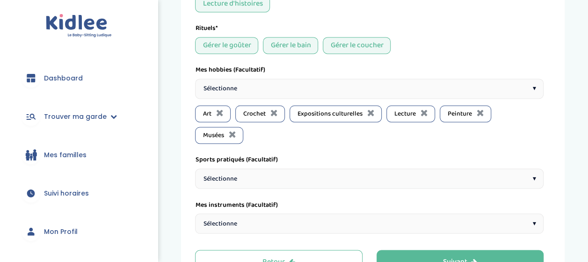
scroll to position [705, 0]
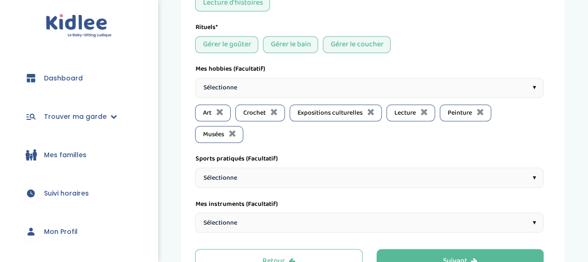
click at [353, 168] on div "Sélectionne ▾" at bounding box center [369, 178] width 349 height 20
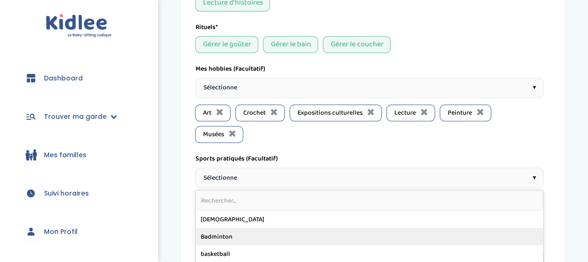
scroll to position [9, 0]
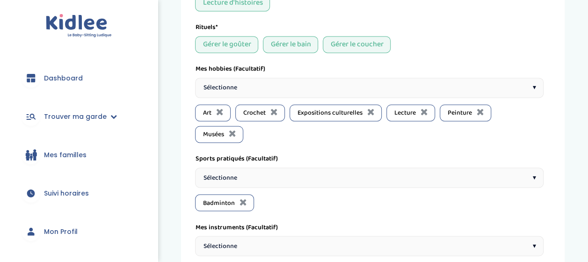
click at [352, 168] on div "Sélectionne ▾" at bounding box center [369, 178] width 349 height 20
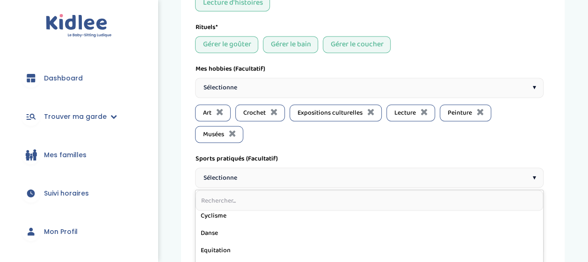
scroll to position [91, 0]
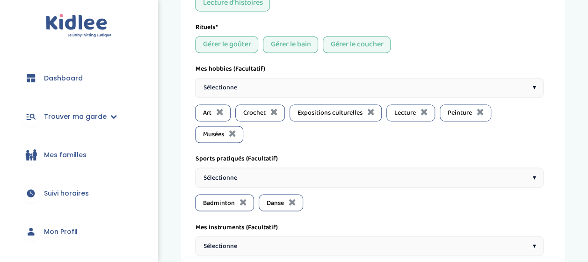
click at [343, 168] on div "Sélectionne ▾" at bounding box center [369, 178] width 349 height 20
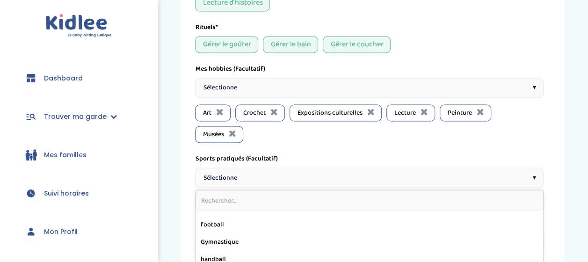
scroll to position [152, 0]
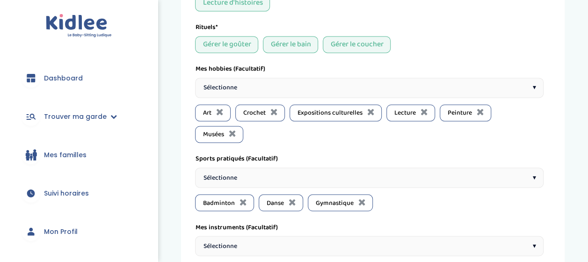
click at [349, 168] on div "Sélectionne ▾" at bounding box center [369, 178] width 349 height 20
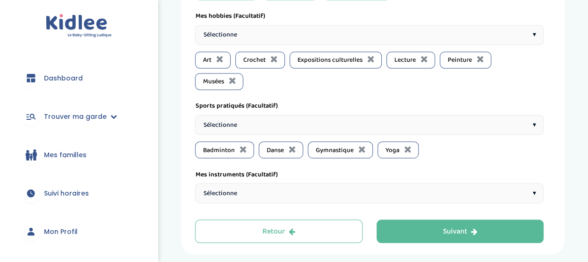
scroll to position [762, 0]
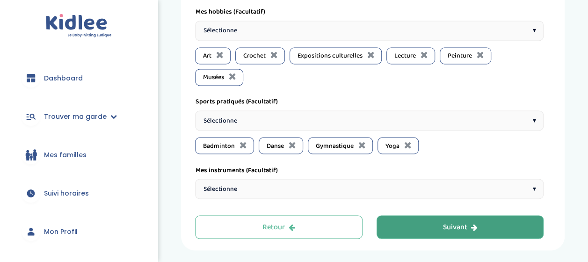
click at [435, 215] on button "Suivant" at bounding box center [461, 226] width 168 height 23
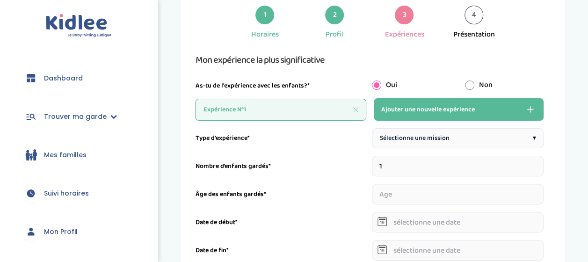
scroll to position [35, 0]
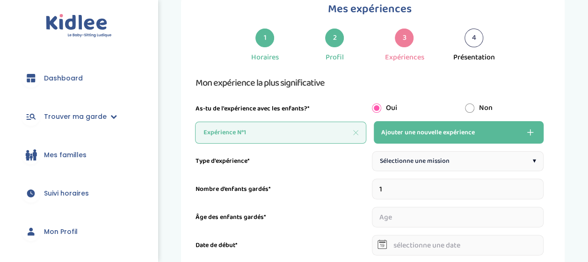
click at [459, 130] on span "Ajouter une nouvelle expérience" at bounding box center [429, 132] width 94 height 11
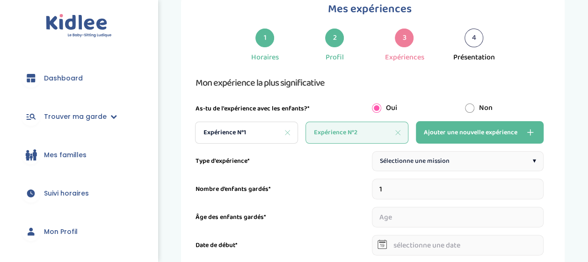
click at [261, 125] on div "Expérience N°1" at bounding box center [246, 133] width 103 height 22
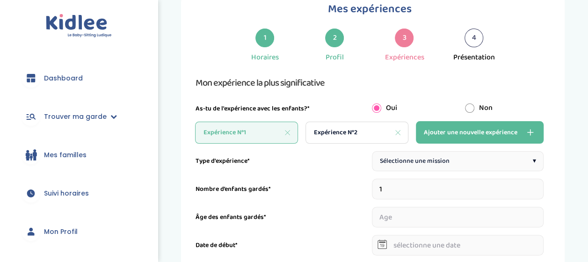
click at [407, 160] on span "Sélectionne une mission" at bounding box center [415, 161] width 70 height 10
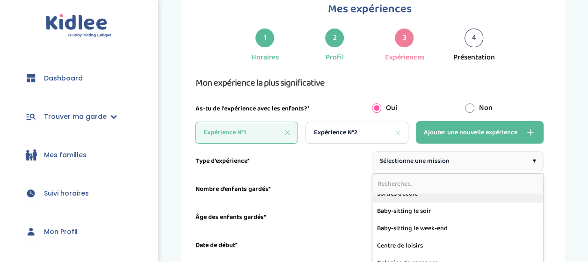
scroll to position [0, 0]
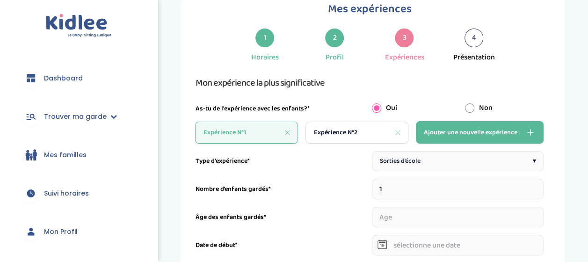
click at [420, 191] on input "1" at bounding box center [458, 189] width 172 height 21
type input "2"
click at [428, 220] on input "number" at bounding box center [413, 217] width 82 height 21
type input "3"
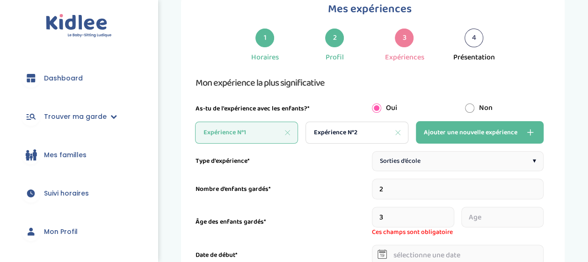
click at [483, 219] on input "number" at bounding box center [503, 217] width 82 height 21
type input "6"
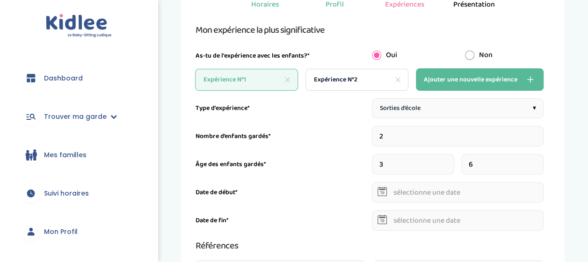
scroll to position [88, 0]
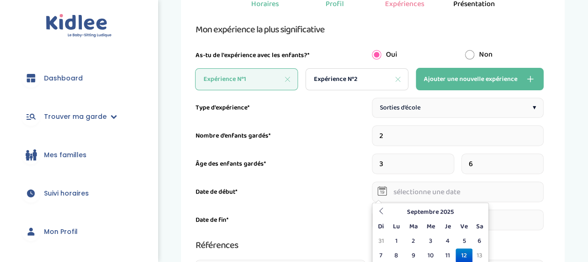
click at [471, 192] on input "text" at bounding box center [458, 192] width 172 height 21
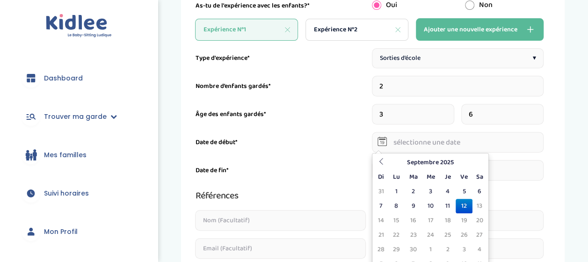
scroll to position [147, 0]
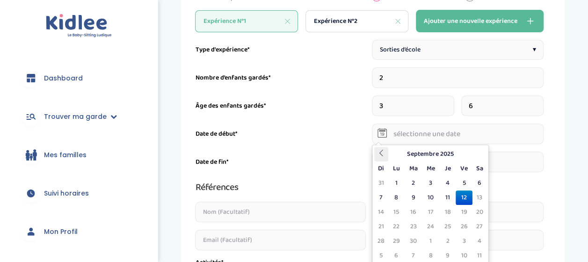
click at [376, 155] on th at bounding box center [382, 154] width 14 height 15
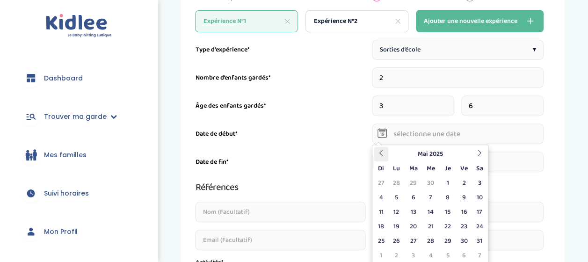
click at [376, 155] on th at bounding box center [382, 154] width 14 height 15
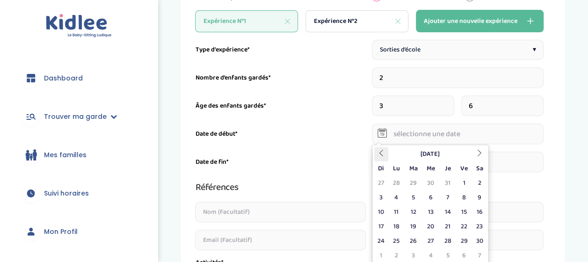
click at [376, 155] on th at bounding box center [382, 154] width 14 height 15
click at [480, 154] on icon at bounding box center [480, 153] width 7 height 7
click at [466, 134] on input "text" at bounding box center [458, 134] width 172 height 21
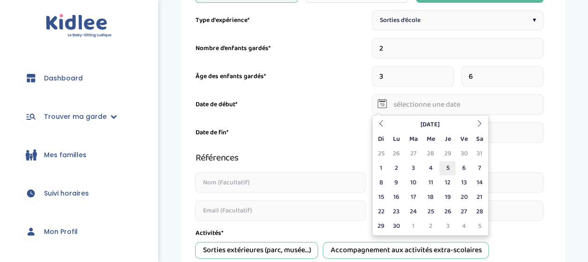
scroll to position [179, 0]
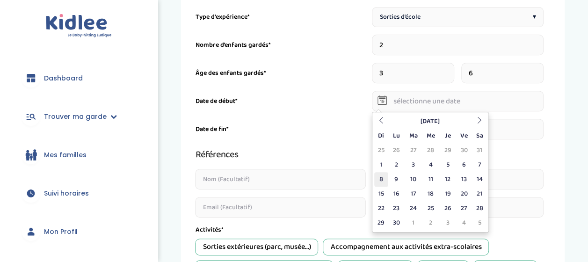
click at [383, 177] on td "8" at bounding box center [382, 179] width 14 height 15
type input "08-09-2024"
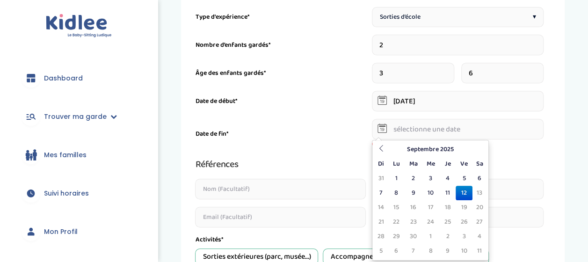
click at [431, 123] on input "text" at bounding box center [458, 129] width 172 height 21
click at [383, 147] on icon at bounding box center [381, 148] width 7 height 7
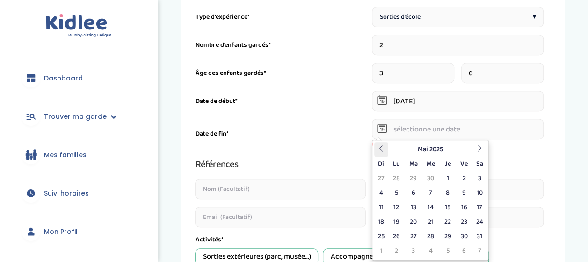
click at [383, 147] on icon at bounding box center [381, 148] width 7 height 7
click at [384, 149] on icon at bounding box center [381, 148] width 7 height 7
click at [462, 236] on td "28" at bounding box center [464, 236] width 16 height 15
type input "28-02-2025"
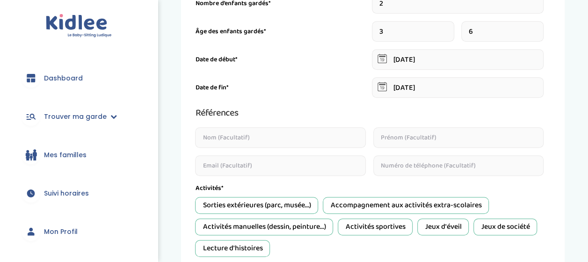
scroll to position [228, 0]
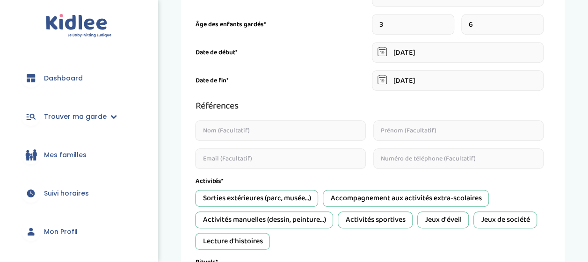
click at [326, 122] on input "text" at bounding box center [280, 130] width 171 height 21
click at [319, 104] on div "Références" at bounding box center [369, 105] width 349 height 15
click at [311, 178] on div "Activités*" at bounding box center [369, 182] width 349 height 10
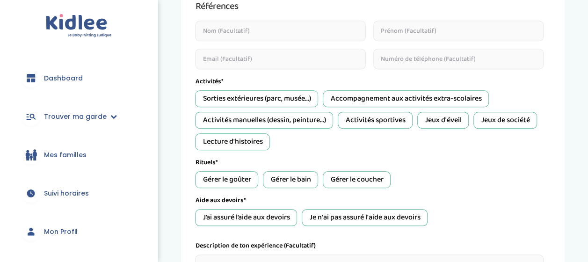
scroll to position [328, 0]
click at [246, 182] on div "Gérer le goûter" at bounding box center [226, 179] width 63 height 17
click at [285, 180] on div "Gérer le bain" at bounding box center [290, 179] width 55 height 17
click at [348, 179] on div "Gérer le coucher" at bounding box center [357, 179] width 68 height 17
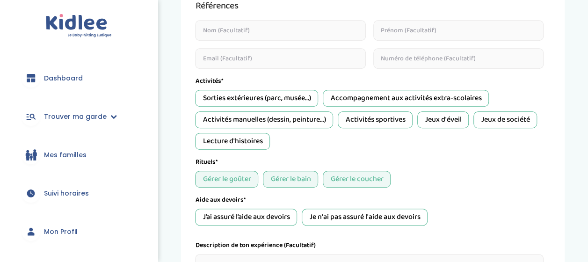
click at [348, 179] on div "Gérer le coucher" at bounding box center [357, 179] width 68 height 17
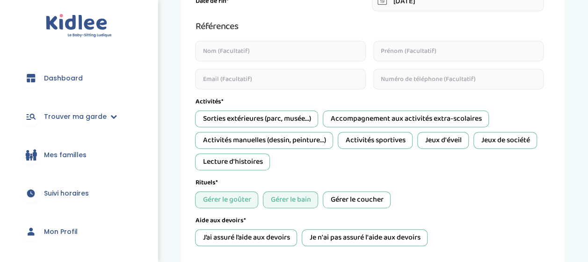
scroll to position [303, 0]
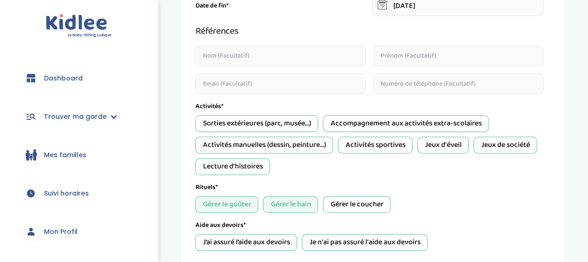
click at [356, 142] on div "Activités sportives" at bounding box center [375, 145] width 75 height 17
click at [433, 143] on div "Jeux d'éveil" at bounding box center [443, 145] width 51 height 17
click at [316, 138] on div "Activités manuelles (dessin, peinture...)" at bounding box center [264, 145] width 138 height 17
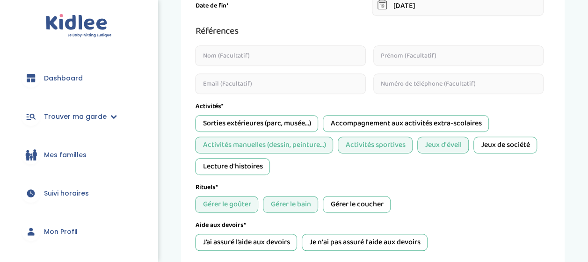
click at [245, 166] on div "Lecture d'histoires" at bounding box center [232, 166] width 75 height 17
click at [502, 142] on div "Jeux de société" at bounding box center [506, 145] width 64 height 17
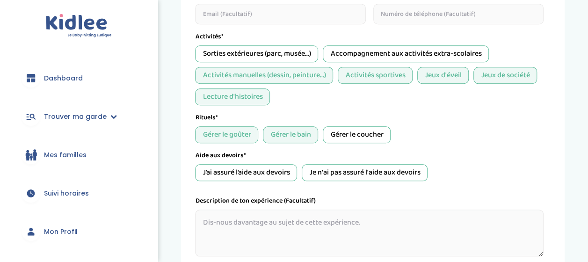
scroll to position [373, 0]
click at [262, 170] on div "J’ai assuré l’aide aux devoirs" at bounding box center [246, 172] width 102 height 17
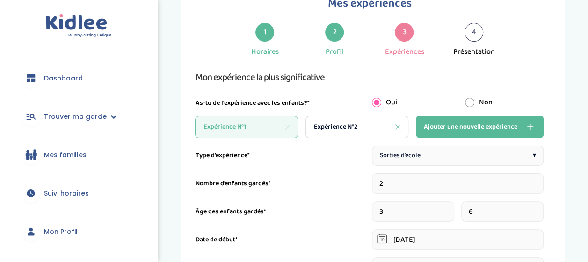
scroll to position [36, 0]
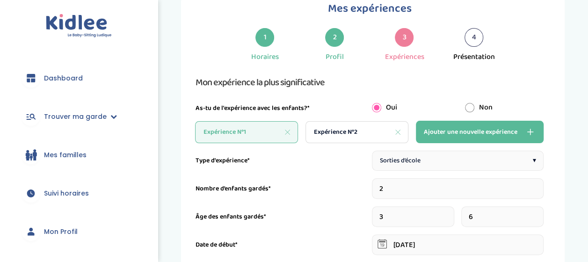
click at [361, 131] on div "Expérience N°2" at bounding box center [357, 132] width 103 height 22
type input "1"
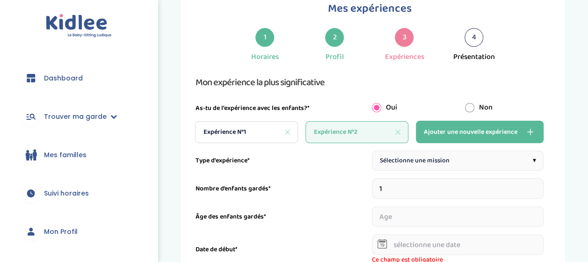
click at [423, 153] on div "Sélectionne une mission ▾" at bounding box center [458, 161] width 172 height 20
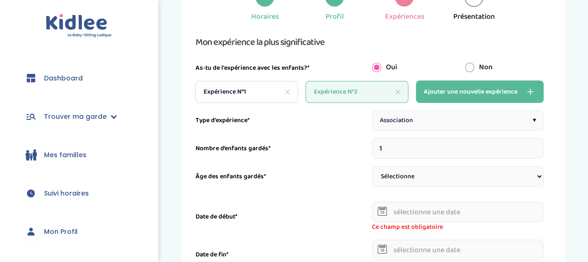
scroll to position [77, 0]
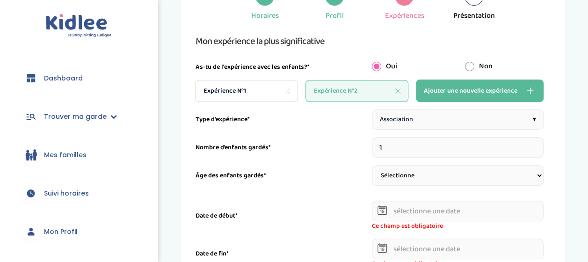
click at [422, 140] on input "1" at bounding box center [458, 147] width 172 height 21
type input "6"
click at [439, 178] on select "Sélectionne 3-6 ans 6-9 ans +9 ans" at bounding box center [458, 175] width 172 height 21
select select "6-9"
click at [372, 165] on select "Sélectionne 3-6 ans 6-9 ans +9 ans" at bounding box center [458, 175] width 172 height 21
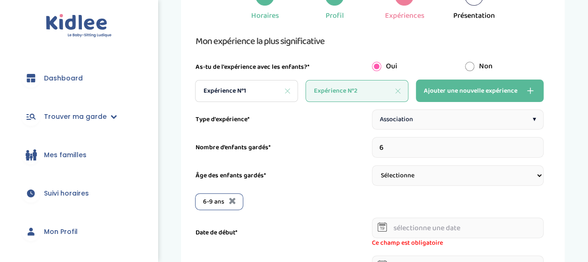
click at [427, 174] on select "Sélectionne 3-6 ans 6-9 ans +9 ans" at bounding box center [458, 175] width 172 height 21
select select "+9"
click at [372, 165] on select "Sélectionne 3-6 ans 6-9 ans +9 ans" at bounding box center [458, 175] width 172 height 21
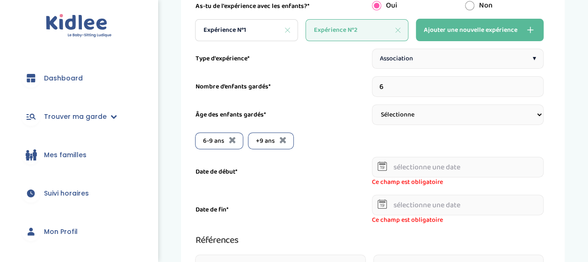
click at [451, 109] on select "Sélectionne 3-6 ans 6-9 ans +9 ans" at bounding box center [458, 114] width 172 height 21
select select "3-6"
click at [372, 104] on select "Sélectionne 3-6 ans 6-9 ans +9 ans" at bounding box center [458, 114] width 172 height 21
select select
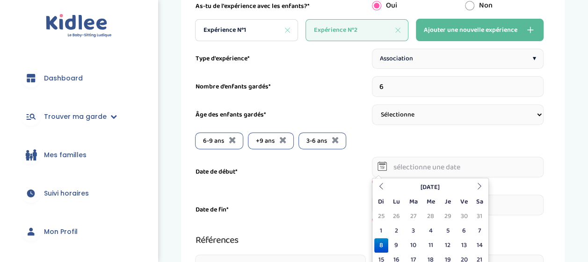
click at [418, 165] on input "text" at bounding box center [458, 167] width 172 height 21
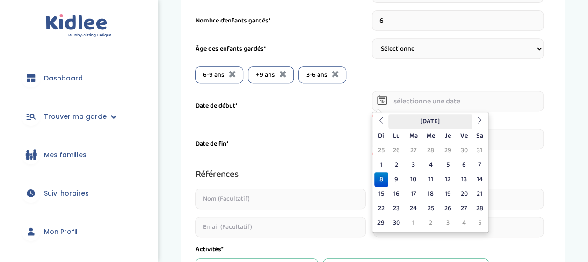
scroll to position [206, 0]
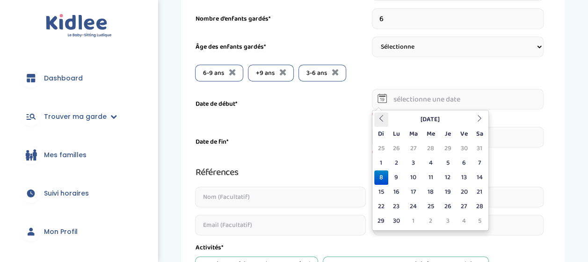
click at [381, 116] on icon at bounding box center [381, 118] width 7 height 7
click at [482, 115] on icon at bounding box center [480, 118] width 7 height 7
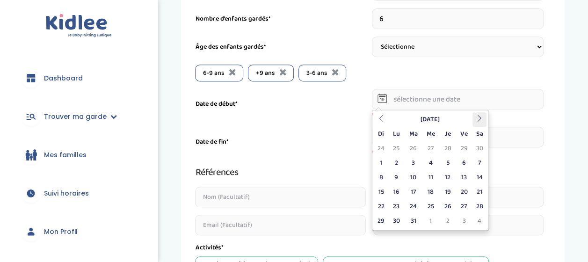
click at [482, 115] on icon at bounding box center [480, 118] width 7 height 7
click at [384, 116] on th at bounding box center [382, 119] width 14 height 15
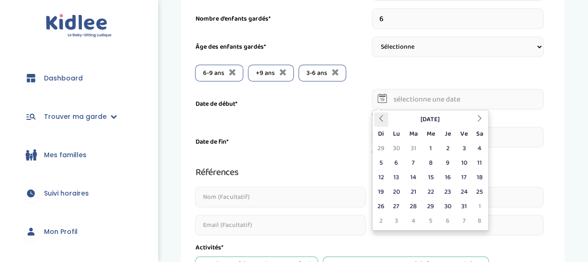
click at [384, 116] on th at bounding box center [382, 119] width 14 height 15
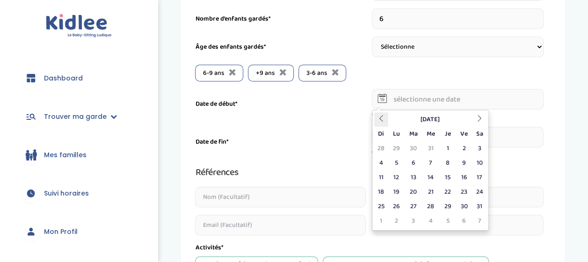
click at [384, 116] on th at bounding box center [382, 119] width 14 height 15
click at [432, 147] on td "1" at bounding box center [430, 148] width 17 height 15
type input "01-05-2024"
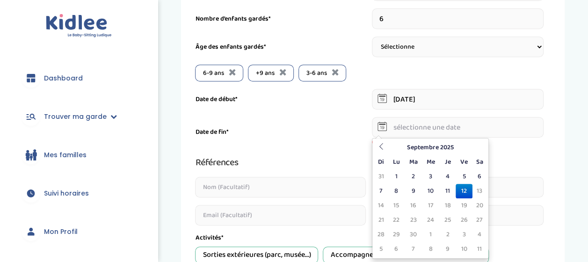
click at [427, 129] on input "text" at bounding box center [458, 127] width 172 height 21
click at [377, 147] on th at bounding box center [382, 147] width 14 height 15
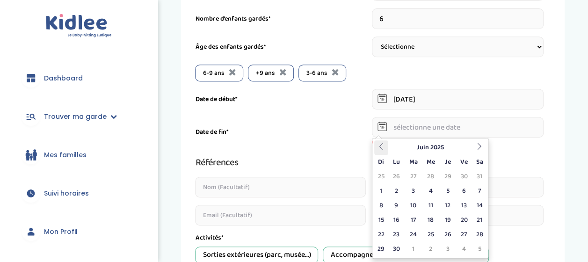
click at [377, 147] on th at bounding box center [382, 147] width 14 height 15
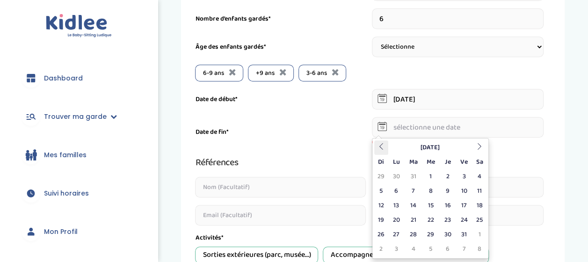
click at [377, 147] on th at bounding box center [382, 147] width 14 height 15
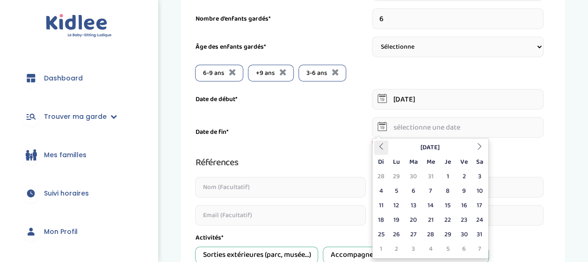
click at [377, 147] on th at bounding box center [382, 147] width 14 height 15
click at [478, 147] on icon at bounding box center [480, 146] width 7 height 7
click at [463, 174] on td "5" at bounding box center [464, 176] width 16 height 15
type input "05-07-2024"
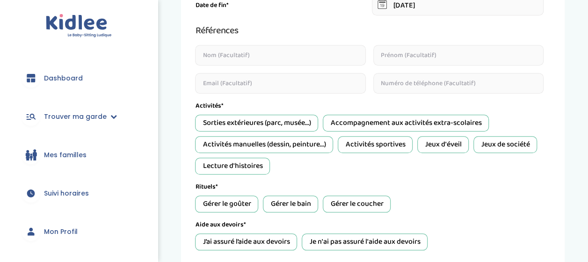
scroll to position [328, 0]
click at [316, 51] on input "text" at bounding box center [280, 54] width 171 height 21
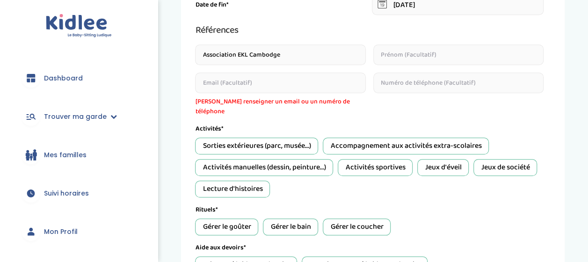
type input "Association EKL Cambodge"
click at [283, 139] on div "Sorties extérieures (parc, musée...)" at bounding box center [256, 146] width 123 height 17
click at [352, 159] on div "Activités sportives" at bounding box center [375, 167] width 75 height 17
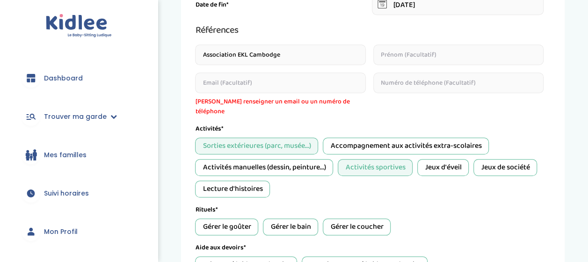
click at [320, 159] on div "Activités manuelles (dessin, peinture...)" at bounding box center [264, 167] width 138 height 17
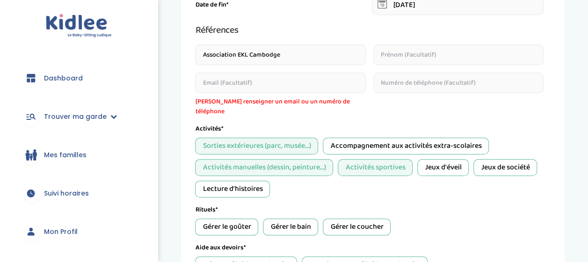
click at [436, 159] on div "Jeux d'éveil" at bounding box center [443, 167] width 51 height 17
click at [499, 159] on div "Jeux de société" at bounding box center [506, 167] width 64 height 17
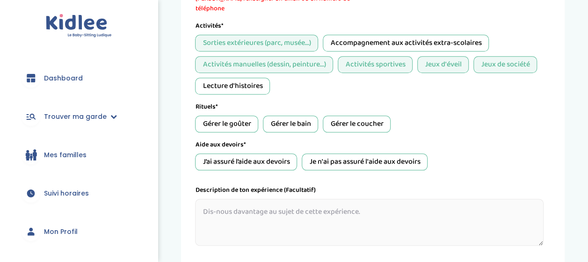
scroll to position [454, 0]
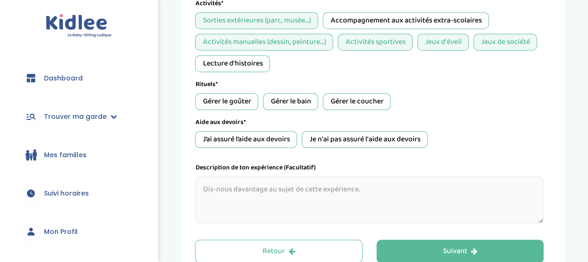
click at [284, 131] on div "J’ai assuré l’aide aux devoirs" at bounding box center [246, 139] width 102 height 17
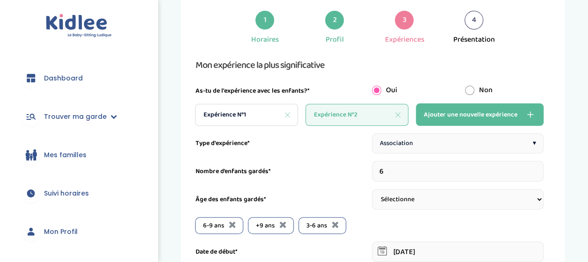
scroll to position [52, 0]
click at [435, 113] on span "Ajouter une nouvelle expérience" at bounding box center [471, 115] width 94 height 11
type input "1"
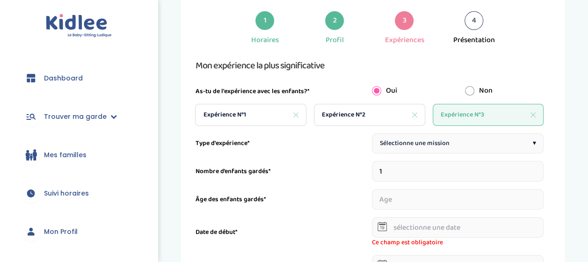
click at [421, 142] on span "Sélectionne une mission" at bounding box center [415, 144] width 70 height 10
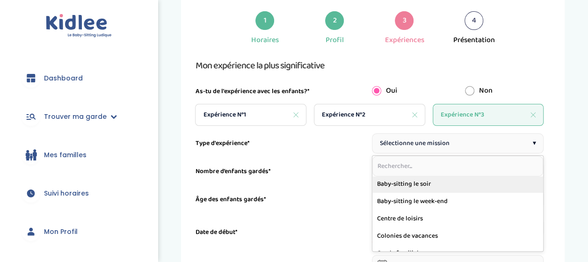
scroll to position [0, 0]
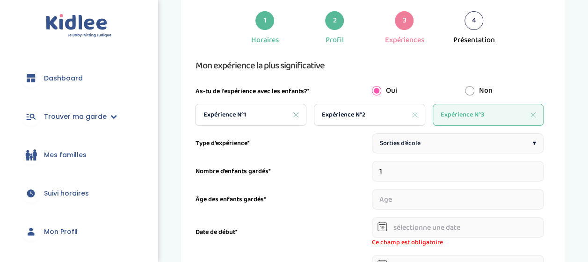
click at [428, 177] on input "1" at bounding box center [458, 171] width 172 height 21
click at [425, 204] on input "number" at bounding box center [458, 199] width 172 height 21
type input "2"
click at [427, 234] on input "text" at bounding box center [458, 227] width 172 height 21
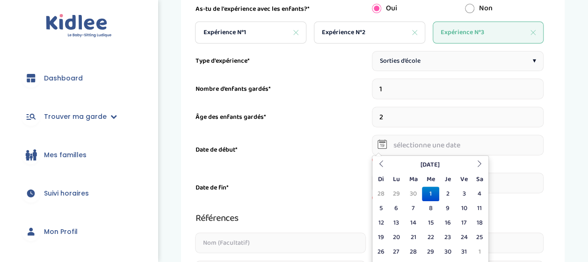
scroll to position [156, 0]
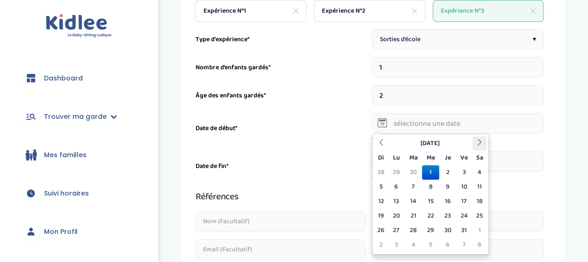
click at [476, 141] on th at bounding box center [480, 143] width 14 height 15
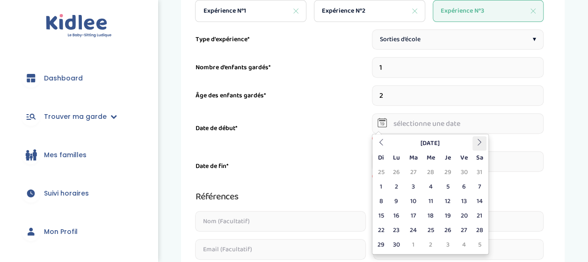
click at [476, 141] on th at bounding box center [480, 143] width 14 height 15
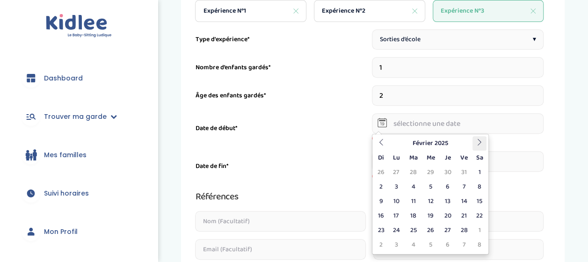
click at [476, 141] on th at bounding box center [480, 143] width 14 height 15
click at [382, 142] on icon at bounding box center [381, 142] width 7 height 7
click at [478, 145] on icon at bounding box center [480, 142] width 7 height 7
click at [454, 172] on td "1" at bounding box center [448, 172] width 16 height 15
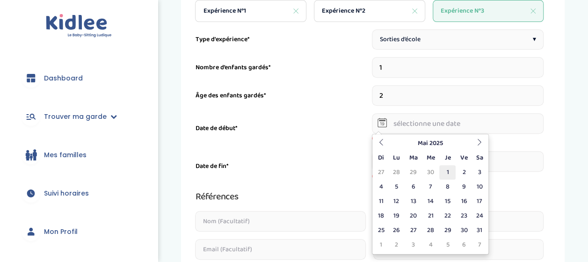
type input "[DATE]"
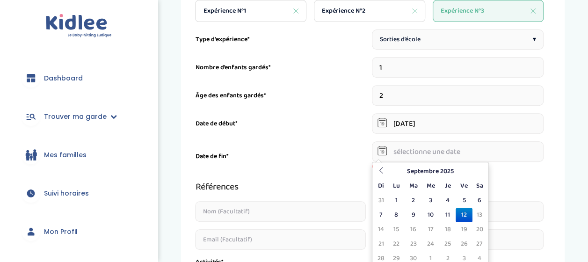
click at [453, 160] on input "text" at bounding box center [458, 151] width 172 height 21
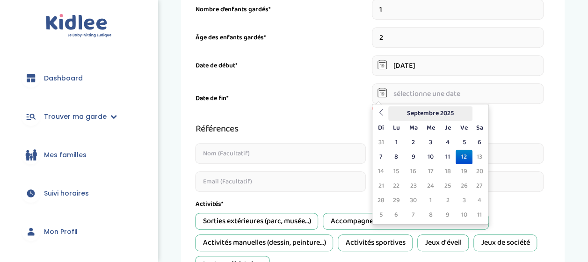
scroll to position [215, 0]
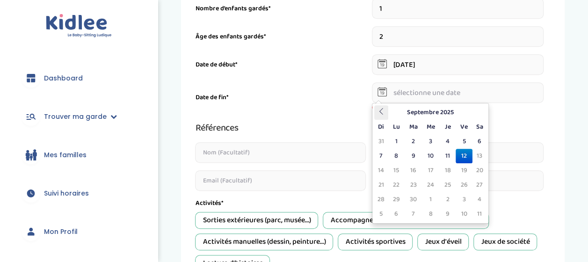
click at [378, 107] on th at bounding box center [382, 112] width 14 height 15
click at [447, 197] on td "31" at bounding box center [448, 199] width 16 height 15
type input "[DATE]"
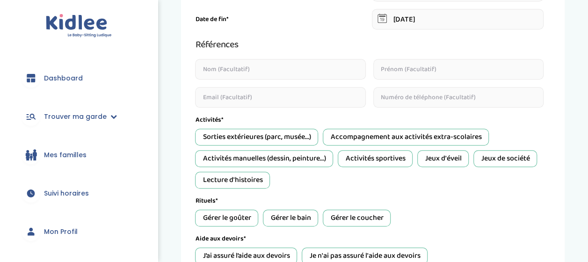
scroll to position [289, 0]
click at [300, 160] on div "Activités manuelles (dessin, peinture...)" at bounding box center [264, 158] width 138 height 17
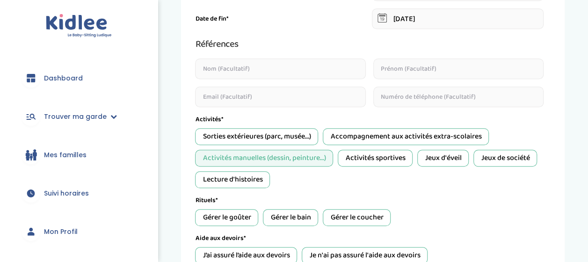
click at [456, 159] on div "Jeux d'éveil" at bounding box center [443, 158] width 51 height 17
click at [249, 179] on div "Lecture d'histoires" at bounding box center [232, 179] width 75 height 17
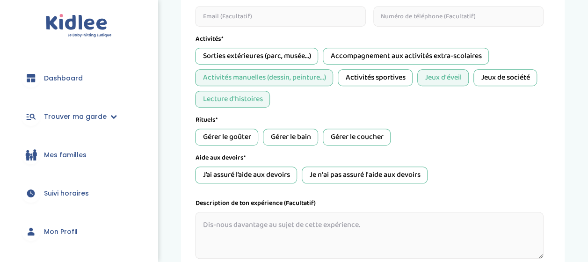
scroll to position [370, 0]
click at [222, 130] on div "Gérer le goûter" at bounding box center [226, 136] width 63 height 17
click at [290, 138] on div "Gérer le bain" at bounding box center [290, 136] width 55 height 17
click at [358, 133] on div "Gérer le coucher" at bounding box center [357, 136] width 68 height 17
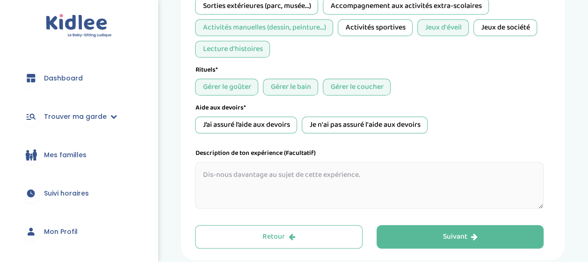
scroll to position [453, 0]
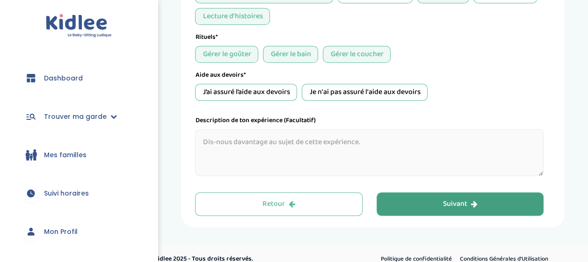
click at [438, 206] on button "Suivant" at bounding box center [461, 203] width 168 height 23
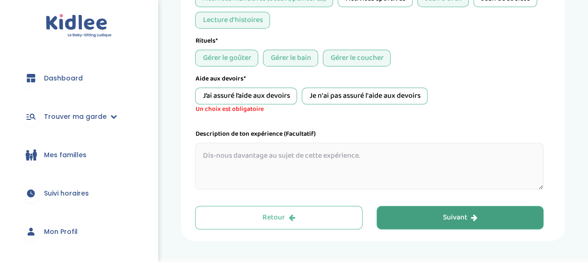
scroll to position [449, 0]
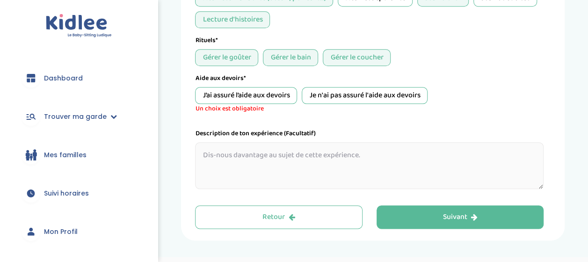
click at [367, 93] on div "Je n'ai pas assuré l'aide aux devoirs" at bounding box center [365, 95] width 126 height 17
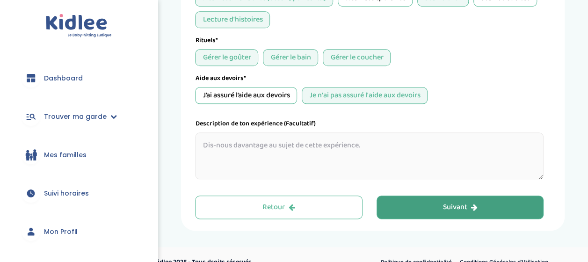
click at [455, 202] on div "Suivant" at bounding box center [460, 207] width 35 height 11
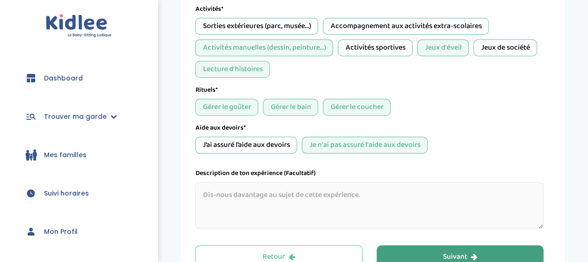
scroll to position [463, 0]
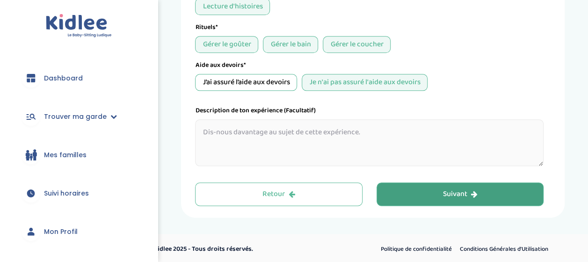
click at [452, 195] on div "Suivant" at bounding box center [460, 194] width 35 height 11
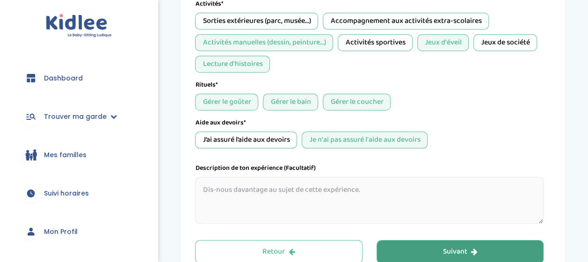
scroll to position [431, 0]
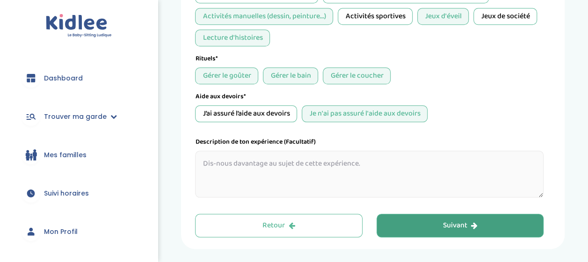
click at [449, 224] on div "Suivant" at bounding box center [460, 226] width 35 height 11
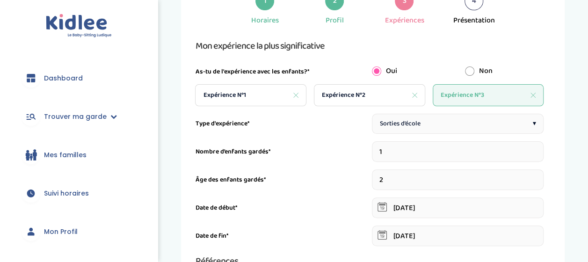
scroll to position [35, 0]
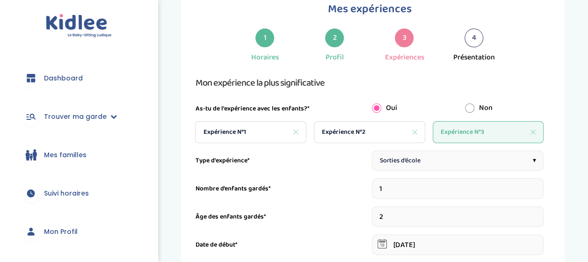
click at [381, 132] on div "Expérience N°2" at bounding box center [369, 132] width 111 height 22
type input "6"
type input "01-05-2024"
type input "05-07-2024"
type input "Association EKL Cambodge"
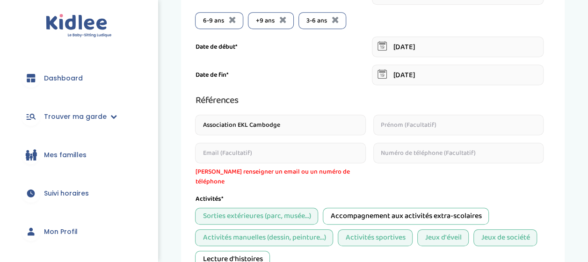
scroll to position [258, 0]
click at [311, 150] on input "email" at bounding box center [280, 152] width 171 height 21
click at [345, 194] on div "Activités*" at bounding box center [369, 199] width 349 height 10
click at [265, 126] on input "Association EKL Cambodge" at bounding box center [280, 124] width 171 height 21
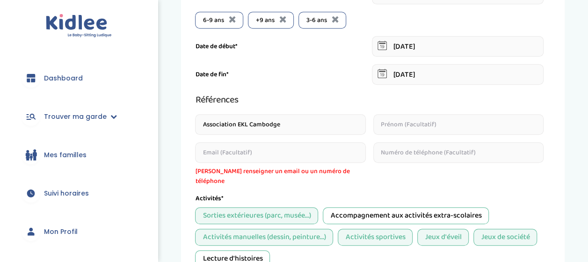
click at [265, 126] on input "Association EKL Cambodge" at bounding box center [280, 124] width 171 height 21
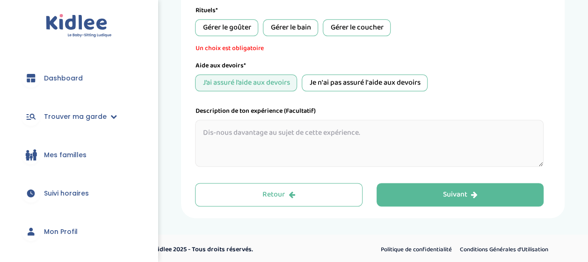
scroll to position [478, 0]
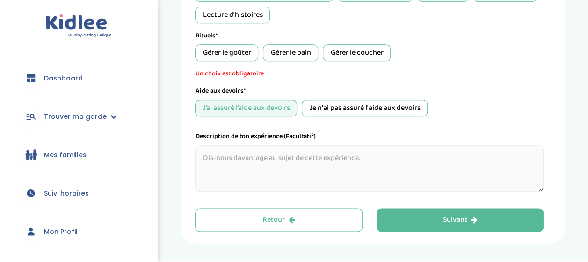
click at [262, 52] on div "Gérer le goûter Gérer le bain Gérer le coucher" at bounding box center [369, 52] width 349 height 17
click at [257, 52] on div "Gérer le goûter" at bounding box center [226, 52] width 63 height 17
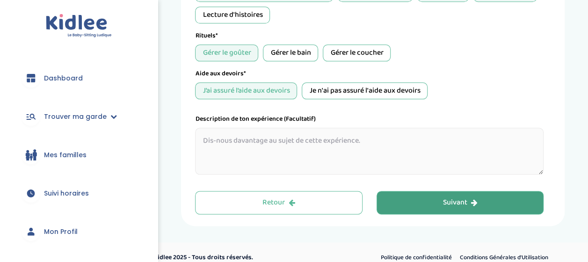
click at [437, 197] on button "Suivant" at bounding box center [461, 202] width 168 height 23
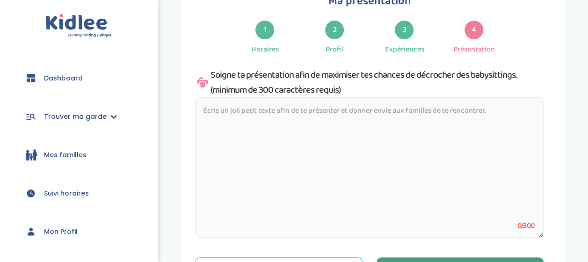
scroll to position [35, 0]
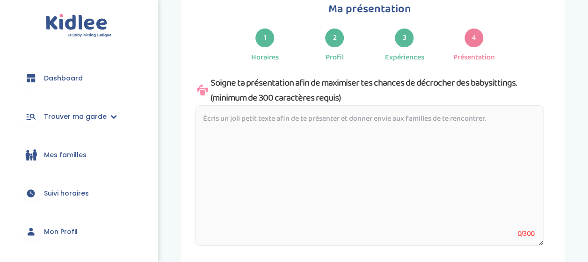
click at [382, 175] on textarea at bounding box center [369, 175] width 349 height 140
click at [281, 80] on div "Soigne ta présentation afin de maximiser tes chances de décrocher des babysitti…" at bounding box center [369, 90] width 349 height 30
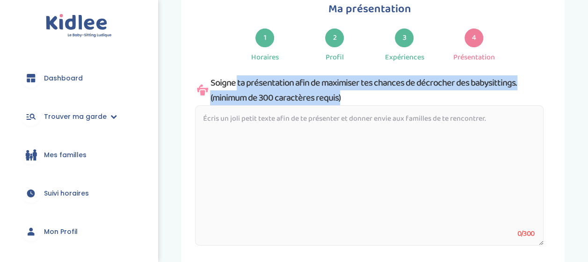
click at [281, 80] on div "Soigne ta présentation afin de maximiser tes chances de décrocher des babysitti…" at bounding box center [369, 90] width 349 height 30
copy div "Soigne ta présentation afin de maximiser tes chances de décrocher des babysitti…"
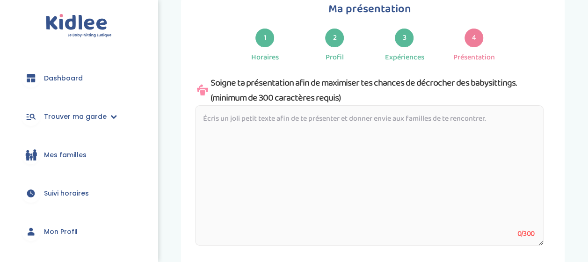
click at [323, 128] on textarea at bounding box center [369, 175] width 349 height 140
paste textarea "e m’appelle [Prénom Nom] et je suis actuellement étudiante en [nom de ton cursu…"
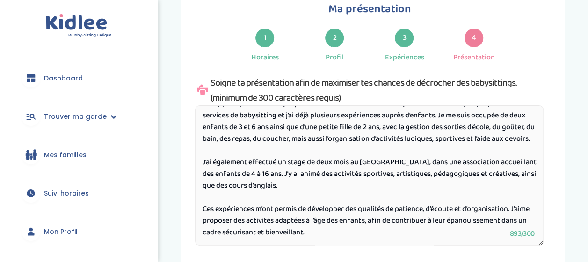
scroll to position [0, 0]
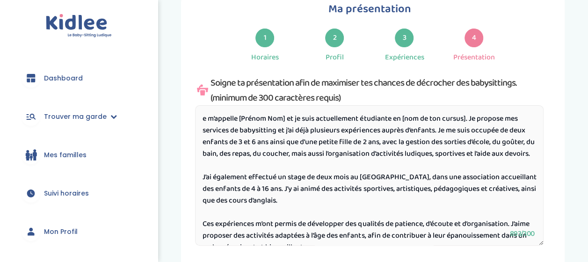
click at [287, 118] on textarea "e m’appelle [Prénom Nom] et je suis actuellement étudiante en [nom de ton cursu…" at bounding box center [369, 175] width 349 height 140
click at [374, 119] on textarea "e m’appelle Delphine Guichet et je suis actuellement étudiante en [nom de ton c…" at bounding box center [369, 175] width 349 height 140
click at [411, 118] on textarea "e m’appelle Delphine Guichet et je suis actuellement étudiante en [nom de ton c…" at bounding box center [369, 175] width 349 height 140
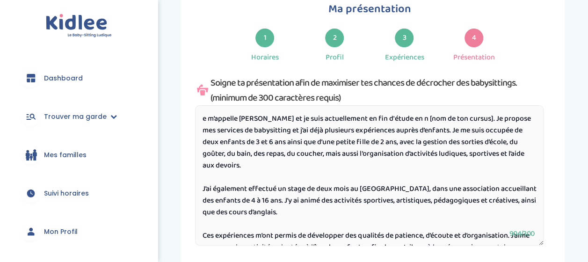
click at [497, 118] on textarea "e m’appelle Delphine Guichet et je suis actuellement en fin d'étude en n [nom d…" at bounding box center [369, 175] width 349 height 140
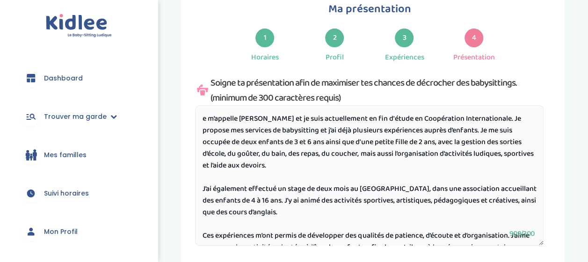
click at [470, 171] on textarea "e m’appelle Delphine Guichet et je suis actuellement en fin d'étude en Coopérat…" at bounding box center [369, 175] width 349 height 140
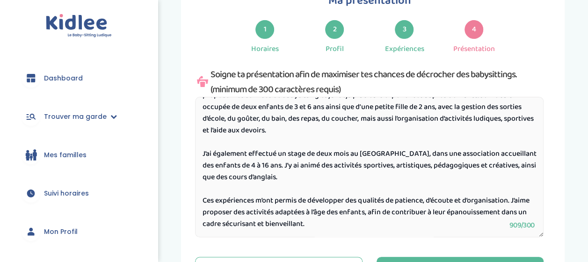
scroll to position [45, 0]
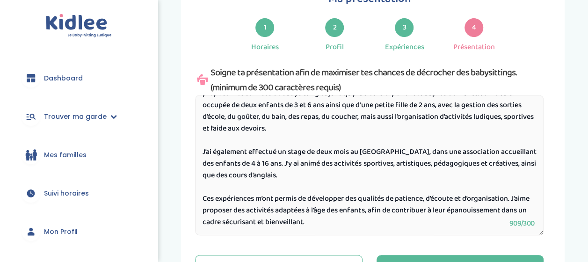
click at [435, 222] on textarea "e m’appelle Delphine Guichet et je suis actuellement en fin d'étude en Coopérat…" at bounding box center [369, 165] width 349 height 140
click at [397, 208] on textarea "e m’appelle Delphine Guichet et je suis actuellement en fin d'étude en Coopérat…" at bounding box center [369, 165] width 349 height 140
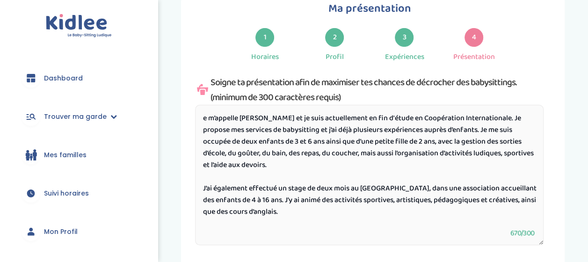
scroll to position [34, 0]
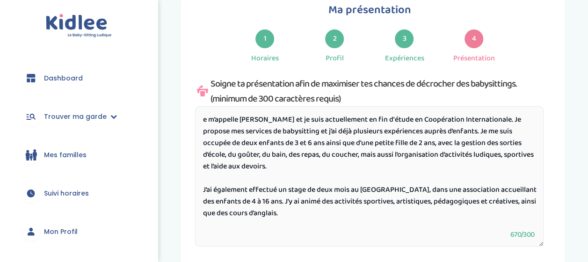
drag, startPoint x: 485, startPoint y: 131, endPoint x: 521, endPoint y: 110, distance: 41.4
click at [521, 110] on textarea "e m’appelle Delphine Guichet et je suis actuellement en fin d'étude en Coopérat…" at bounding box center [369, 176] width 349 height 140
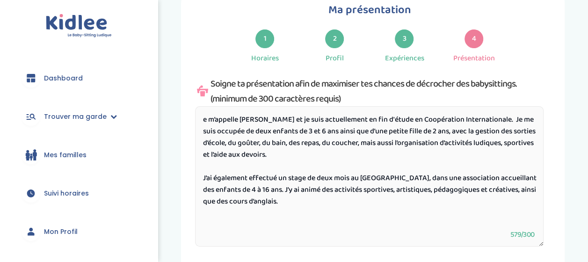
click at [501, 153] on textarea "e m’appelle Delphine Guichet et je suis actuellement en fin d'étude en Coopérat…" at bounding box center [369, 176] width 349 height 140
click at [341, 200] on textarea "e m’appelle Delphine Guichet et je suis actuellement en fin d'étude en Coopérat…" at bounding box center [369, 176] width 349 height 140
click at [289, 203] on textarea "e m’appelle Delphine Guichet et je suis actuellement en fin d'étude en Coopérat…" at bounding box center [369, 176] width 349 height 140
click at [289, 204] on textarea "e m’appelle Delphine Guichet et je suis actuellement en fin d'étude en Coopérat…" at bounding box center [369, 176] width 349 height 140
drag, startPoint x: 470, startPoint y: 179, endPoint x: 272, endPoint y: 191, distance: 198.4
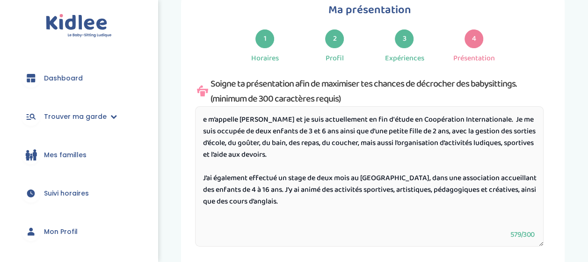
click at [272, 191] on textarea "e m’appelle Delphine Guichet et je suis actuellement en fin d'étude en Coopérat…" at bounding box center [369, 176] width 349 height 140
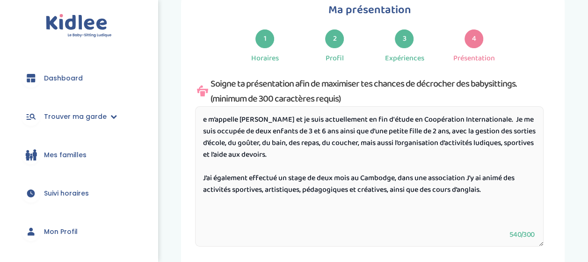
click at [331, 205] on textarea "e m’appelle Delphine Guichet et je suis actuellement en fin d'étude en Coopérat…" at bounding box center [369, 176] width 349 height 140
click at [323, 174] on textarea "e m’appelle Delphine Guichet et je suis actuellement en fin d'étude en Coopérat…" at bounding box center [369, 176] width 349 height 140
click at [354, 160] on textarea "e m’appelle Delphine Guichet et je suis actuellement en fin d'étude en Coopérat…" at bounding box center [369, 176] width 349 height 140
click at [517, 116] on textarea "e m’appelle Delphine Guichet et je suis actuellement en fin d'étude en Coopérat…" at bounding box center [369, 176] width 349 height 140
drag, startPoint x: 517, startPoint y: 118, endPoint x: 427, endPoint y: 120, distance: 90.4
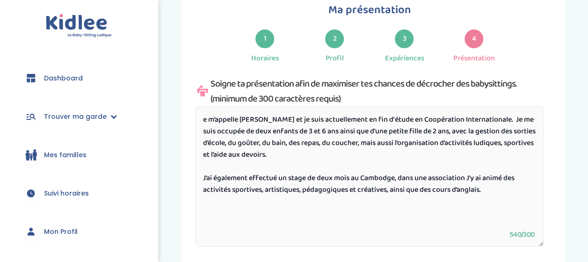
click at [427, 120] on textarea "e m’appelle Delphine Guichet et je suis actuellement en fin d'étude en Coopérat…" at bounding box center [369, 176] width 349 height 140
click at [451, 119] on textarea "e m’appelle Delphine Guichet et je suis actuellement en fin d'étude en Coopérat…" at bounding box center [369, 176] width 349 height 140
click at [521, 119] on textarea "e m’appelle Delphine Guichet et je suis actuellement en fin d'étude en Coopérat…" at bounding box center [369, 176] width 349 height 140
click at [516, 118] on textarea "e m’appelle Delphine Guichet et je suis actuellement en fin d'étude en Coopérat…" at bounding box center [369, 176] width 349 height 140
click at [518, 118] on textarea "e m’appelle Delphine Guichet et je suis actuellement en fin d'étude en Coopérat…" at bounding box center [369, 176] width 349 height 140
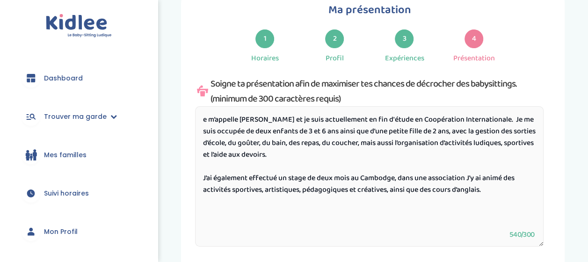
click at [505, 153] on textarea "e m’appelle Delphine Guichet et je suis actuellement en fin d'étude en Coopérat…" at bounding box center [369, 176] width 349 height 140
drag, startPoint x: 512, startPoint y: 118, endPoint x: 467, endPoint y: 133, distance: 46.9
click at [467, 133] on textarea "e m’appelle Delphine Guichet et je suis actuellement en fin d'étude en Coopérat…" at bounding box center [369, 176] width 349 height 140
click at [471, 132] on textarea "e m’appelle Delphine Guichet et je suis actuellement en fin d'étude en Coopérat…" at bounding box center [369, 176] width 349 height 140
click at [419, 188] on textarea "e m’appelle Delphine Guichet et je suis actuellement en fin d'étude en Coopérat…" at bounding box center [369, 176] width 349 height 140
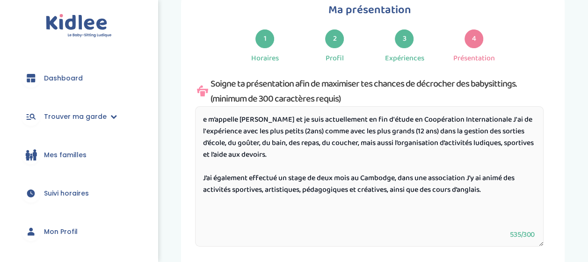
click at [419, 188] on textarea "e m’appelle Delphine Guichet et je suis actuellement en fin d'étude en Coopérat…" at bounding box center [369, 176] width 349 height 140
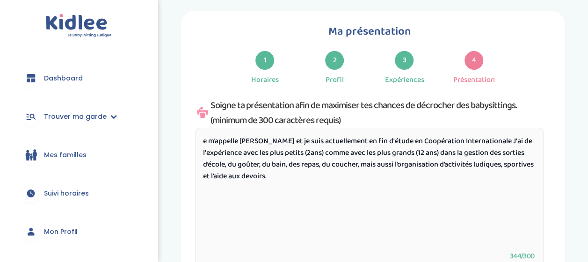
scroll to position [9, 0]
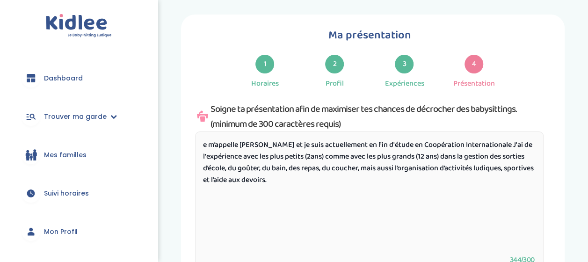
click at [302, 145] on textarea "e m’appelle Delphine Guichet et je suis actuellement en fin d'étude en Coopérat…" at bounding box center [369, 202] width 349 height 140
drag, startPoint x: 520, startPoint y: 144, endPoint x: 193, endPoint y: 141, distance: 326.3
click at [193, 141] on div "Ma présentation 1 Horaires 2 Profil 3 Expériences 4 Présentation Indique nous t…" at bounding box center [373, 171] width 384 height 312
drag, startPoint x: 518, startPoint y: 144, endPoint x: 237, endPoint y: 146, distance: 280.4
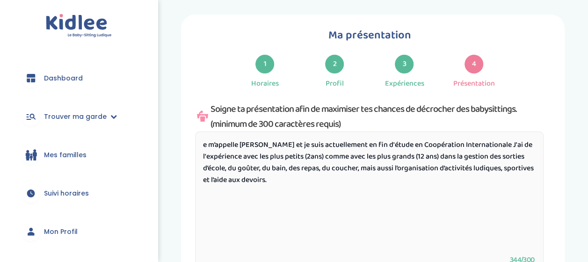
click at [237, 146] on textarea "e m’appelle Delphine Guichet et je suis actuellement en fin d'étude en Coopérat…" at bounding box center [369, 202] width 349 height 140
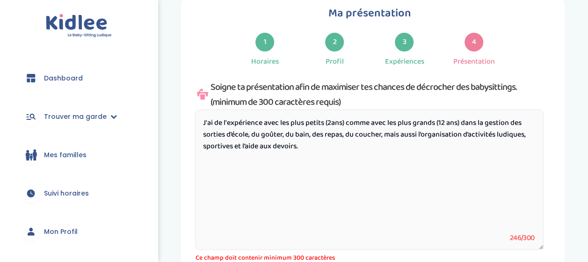
scroll to position [33, 0]
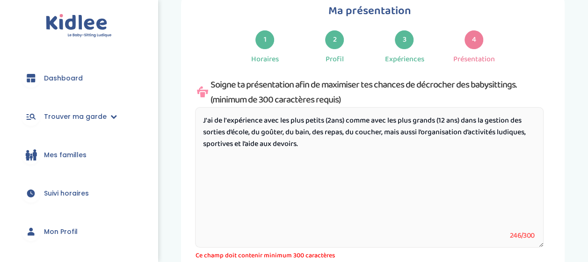
click at [308, 146] on textarea "J'ai de l'expérience avec les plus petits (2ans) comme avec les plus grands (12…" at bounding box center [369, 177] width 349 height 140
click at [314, 161] on textarea "J'ai de l'expérience avec les plus petits (2ans) comme avec les plus grands (12…" at bounding box center [369, 177] width 349 height 140
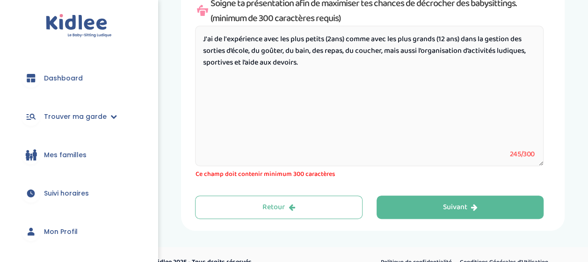
scroll to position [115, 0]
type textarea "J'ai de l'expérience avec les plus petits (2ans) comme avec les plus grands (12…"
click at [413, 187] on div "Ma présentation 1 Horaires 2 Profil 3 Expériences 4 Présentation Indique nous t…" at bounding box center [373, 69] width 356 height 299
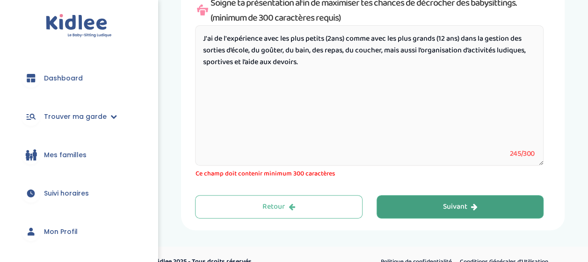
click at [430, 201] on button "Suivant" at bounding box center [461, 206] width 168 height 23
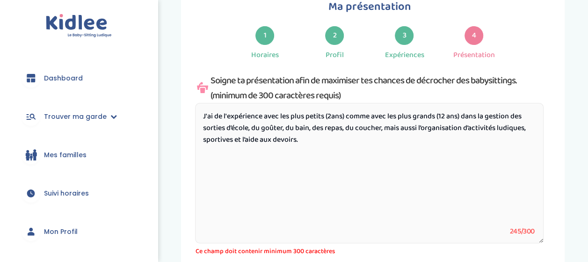
scroll to position [35, 0]
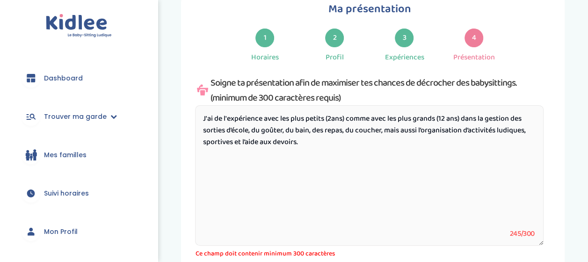
click at [369, 167] on textarea "J'ai de l'expérience avec les plus petits (2ans) comme avec les plus grands (12…" at bounding box center [369, 175] width 349 height 140
click at [267, 139] on textarea "J'ai de l'expérience avec les plus petits (2ans) comme avec les plus grands (12…" at bounding box center [369, 175] width 349 height 140
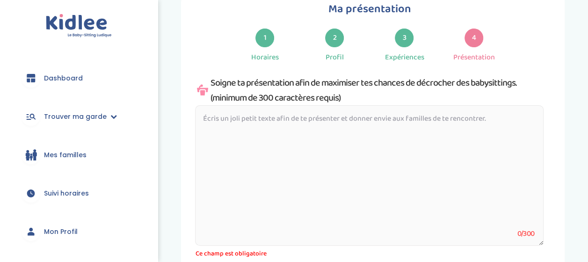
paste textarea "Je m’appelle [Prénom Nom] et je suis actuellement étudiante en [nom de ton curs…"
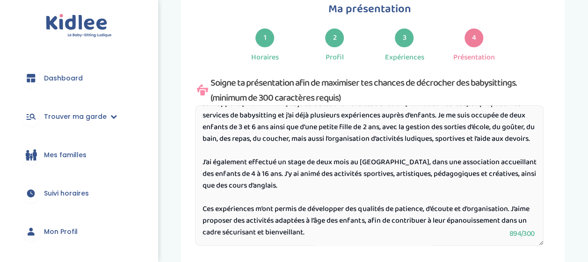
scroll to position [0, 0]
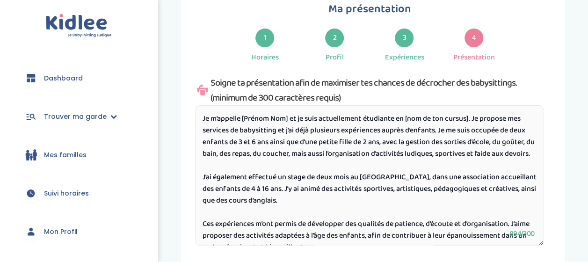
click at [291, 116] on textarea "Je m’appelle [Prénom Nom] et je suis actuellement étudiante en [nom de ton curs…" at bounding box center [369, 175] width 349 height 140
drag, startPoint x: 456, startPoint y: 119, endPoint x: 393, endPoint y: 119, distance: 63.7
click at [393, 119] on textarea "Je m’appelle Delphine et je suis actuellement étudiante en [nom de ton cursus].…" at bounding box center [369, 175] width 349 height 140
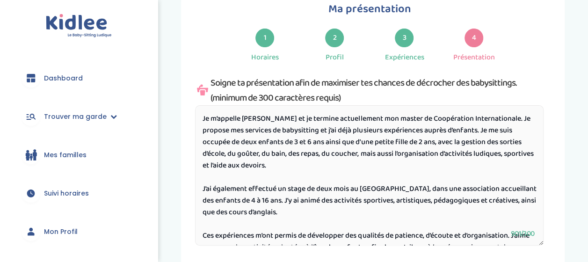
click at [397, 165] on textarea "Je m’appelle Delphine et je termine actuellement mon master de Coopération Inte…" at bounding box center [369, 175] width 349 height 140
drag, startPoint x: 504, startPoint y: 118, endPoint x: 483, endPoint y: 132, distance: 25.1
click at [483, 132] on textarea "Je m’appelle Delphine et je termine actuellement mon master de Coopération Inte…" at bounding box center [369, 175] width 349 height 140
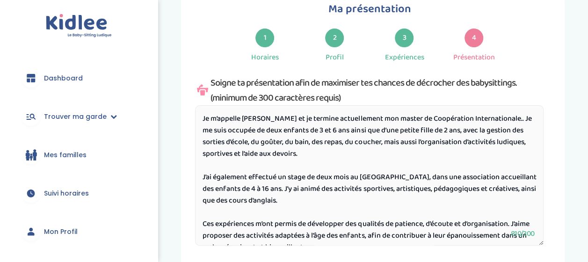
click at [479, 148] on textarea "Je m’appelle [PERSON_NAME] et je termine actuellement mon master de Coopération…" at bounding box center [369, 175] width 349 height 140
click at [445, 161] on textarea "Je m’appelle [PERSON_NAME] et je termine actuellement mon master de Coopération…" at bounding box center [369, 175] width 349 height 140
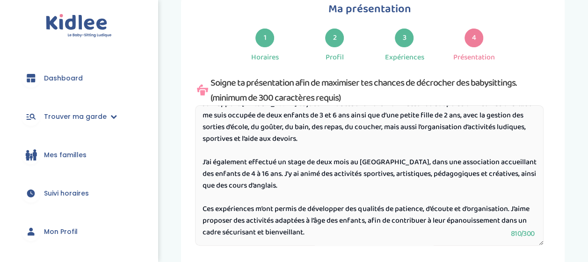
scroll to position [120, 0]
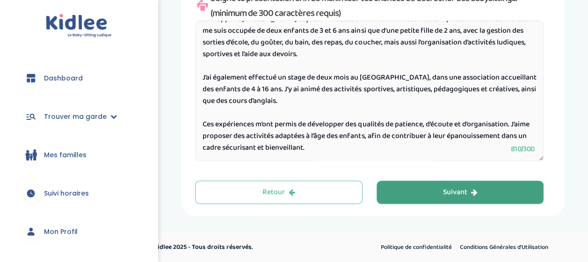
type textarea "Je m’appelle [PERSON_NAME] et je termine actuellement mon master de Coopération…"
click at [419, 196] on button "Suivant" at bounding box center [461, 192] width 168 height 23
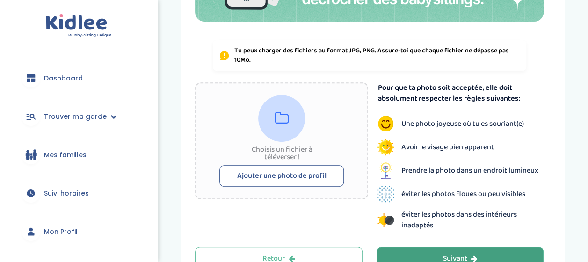
scroll to position [207, 0]
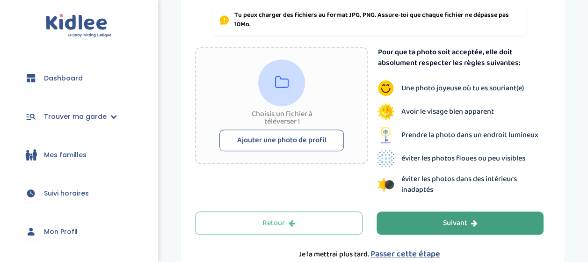
click at [424, 225] on button "Suivant" at bounding box center [461, 223] width 168 height 23
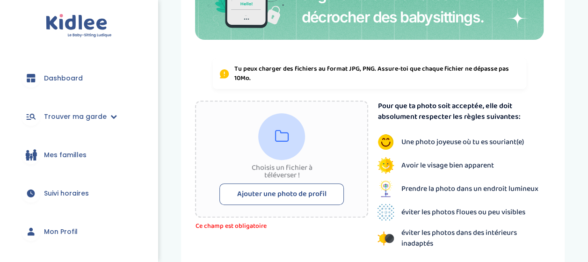
scroll to position [168, 0]
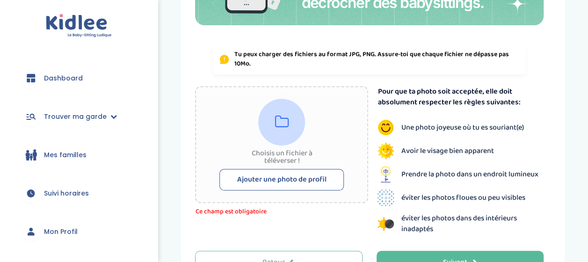
click at [269, 171] on button "Ajouter une photo de profil" at bounding box center [282, 180] width 125 height 22
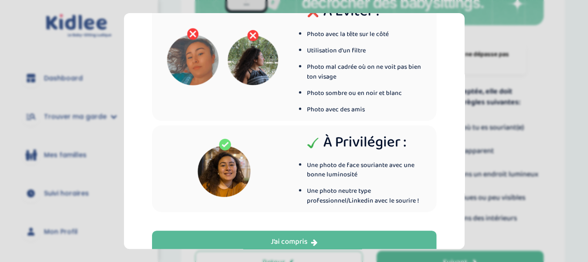
scroll to position [0, 0]
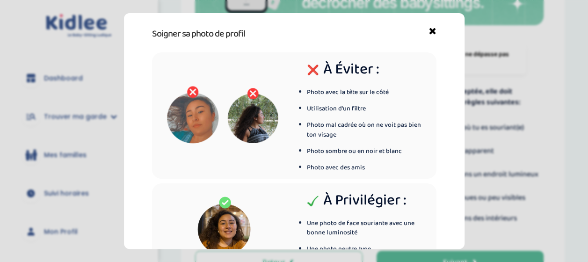
click at [429, 30] on icon at bounding box center [432, 33] width 7 height 15
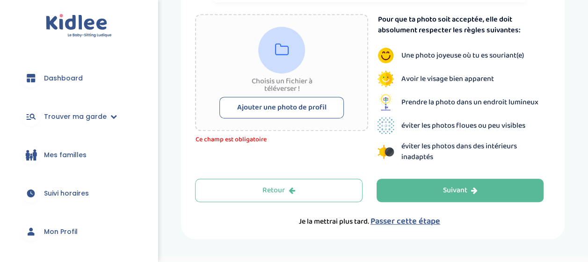
scroll to position [240, 0]
click at [295, 102] on button "Ajouter une photo de profil" at bounding box center [282, 107] width 125 height 22
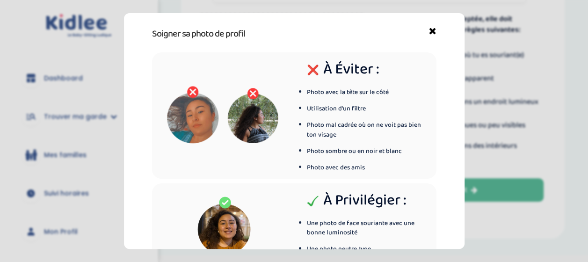
scroll to position [76, 0]
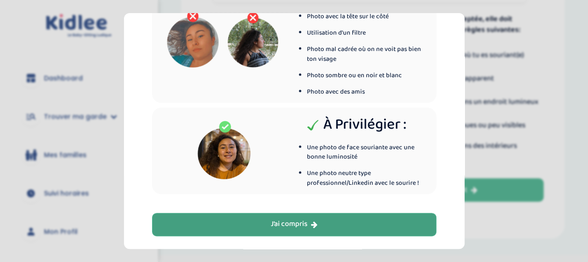
click at [313, 224] on icon "button" at bounding box center [314, 224] width 7 height 7
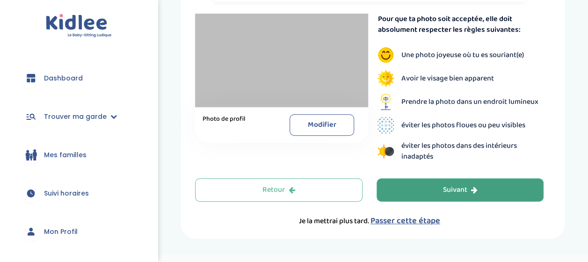
click at [419, 184] on button "Suivant" at bounding box center [461, 189] width 168 height 23
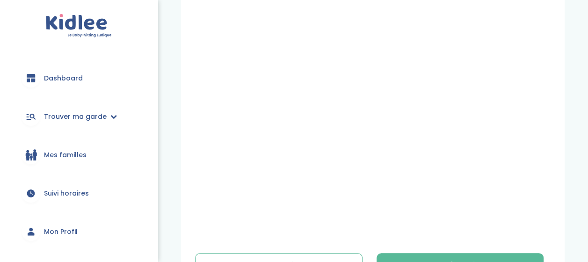
scroll to position [349, 0]
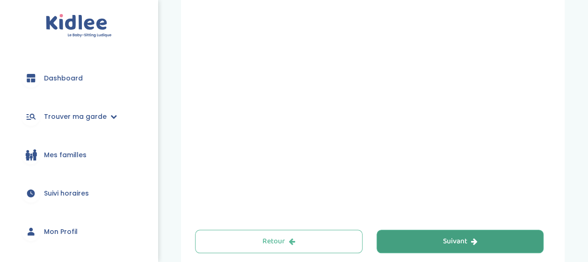
click at [428, 239] on button "Suivant" at bounding box center [461, 241] width 168 height 23
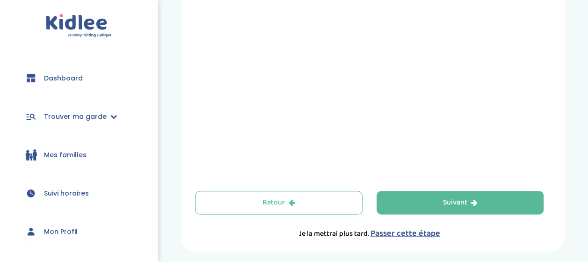
scroll to position [472, 0]
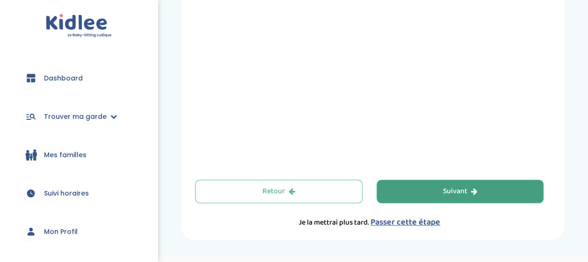
click at [412, 190] on button "Suivant" at bounding box center [461, 191] width 168 height 23
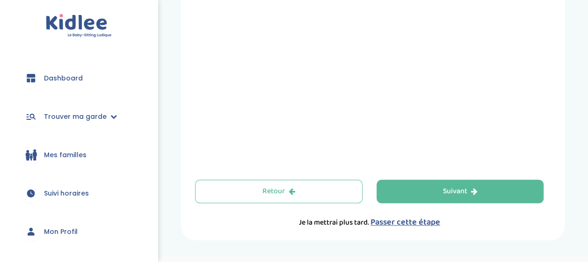
click at [401, 223] on span "Passer cette étape" at bounding box center [406, 222] width 70 height 13
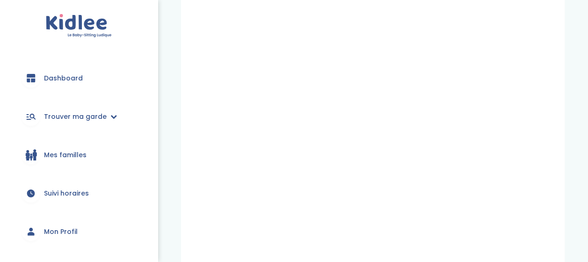
scroll to position [344, 0]
